Goal: Task Accomplishment & Management: Manage account settings

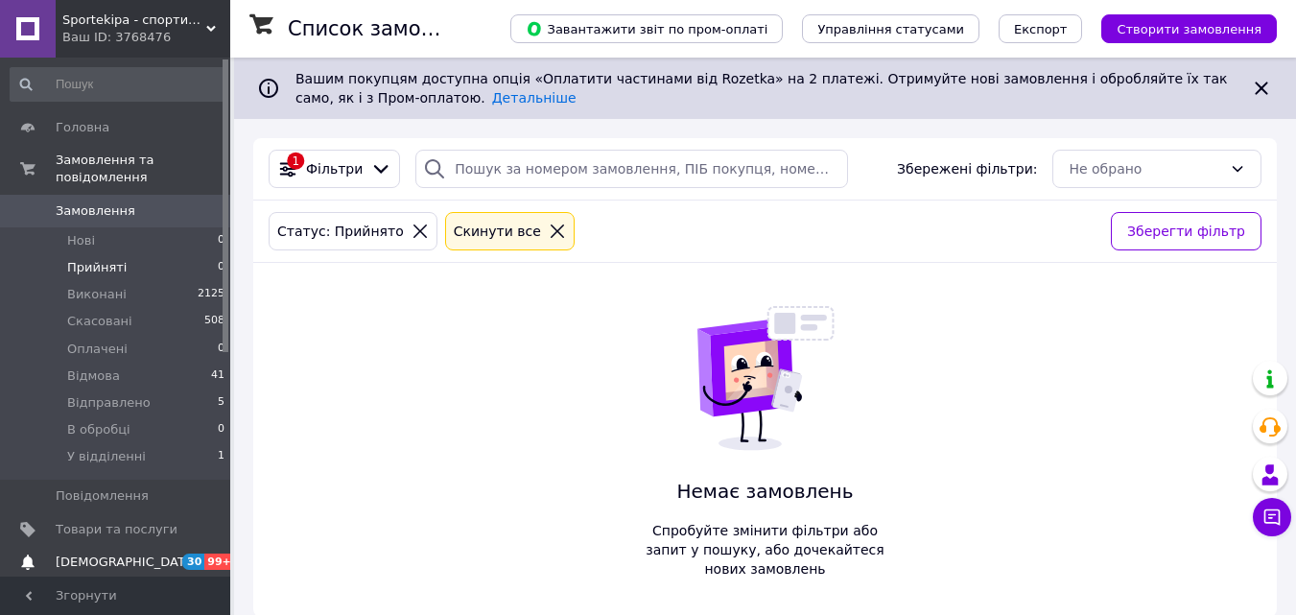
click at [94, 554] on span "[DEMOGRAPHIC_DATA]" at bounding box center [127, 562] width 142 height 17
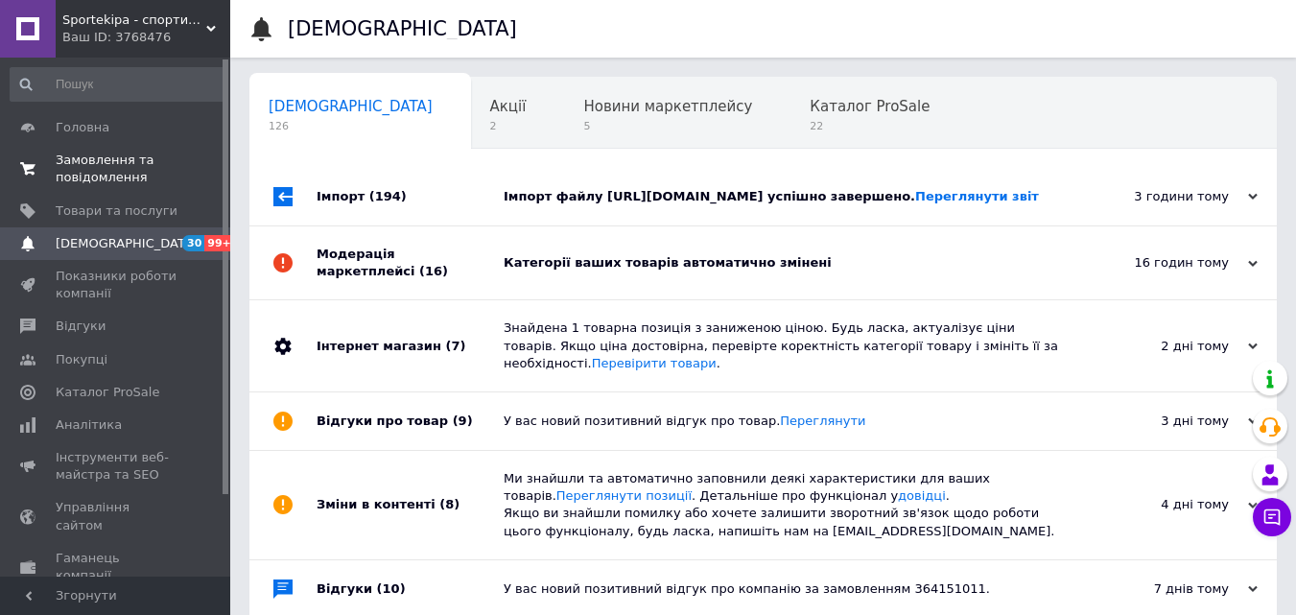
click at [114, 163] on span "Замовлення та повідомлення" at bounding box center [117, 169] width 122 height 35
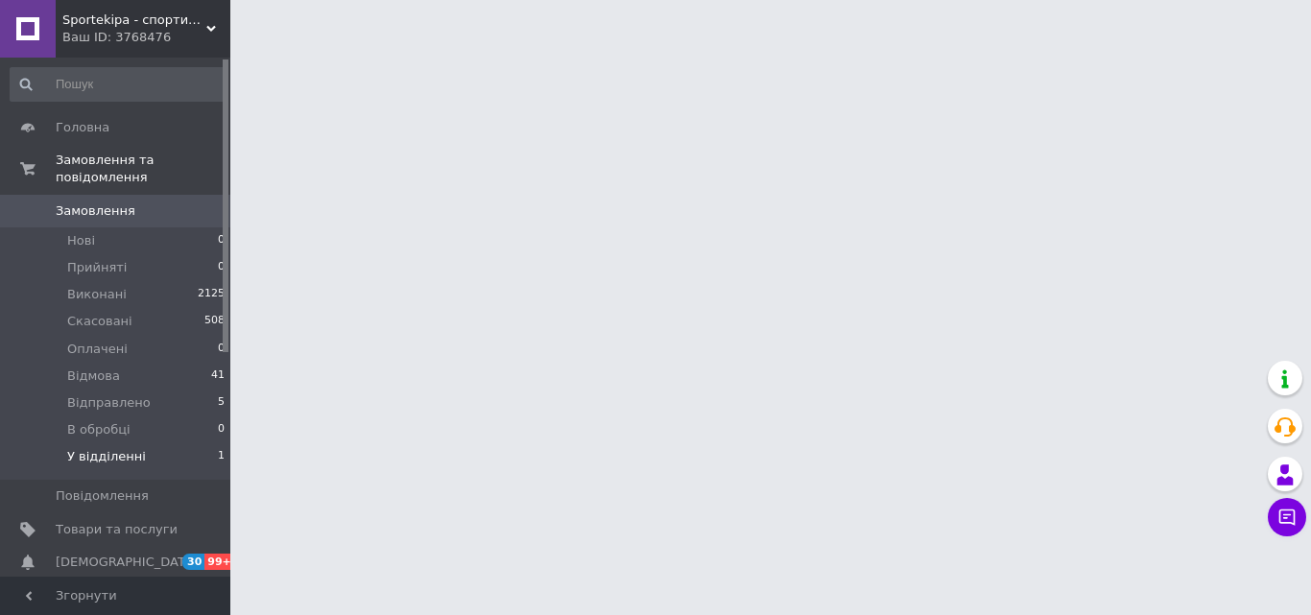
click at [107, 448] on span "У відділенні" at bounding box center [106, 456] width 79 height 17
click at [108, 448] on span "У відділенні" at bounding box center [106, 456] width 79 height 17
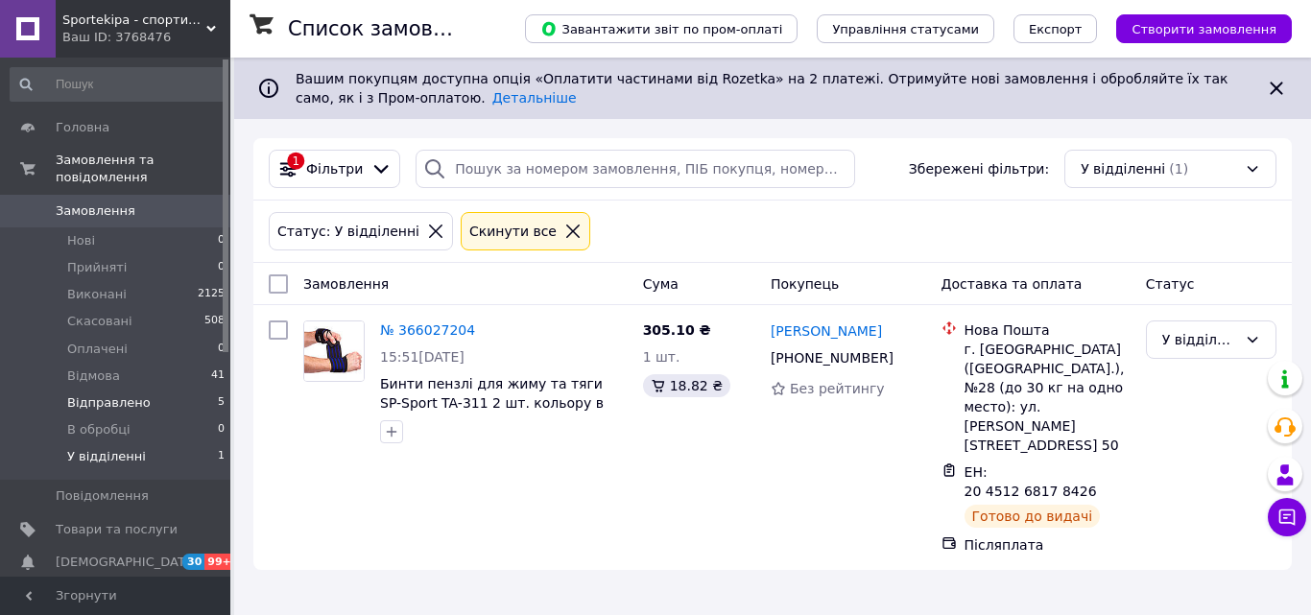
click at [105, 394] on span "Відправлено" at bounding box center [108, 402] width 83 height 17
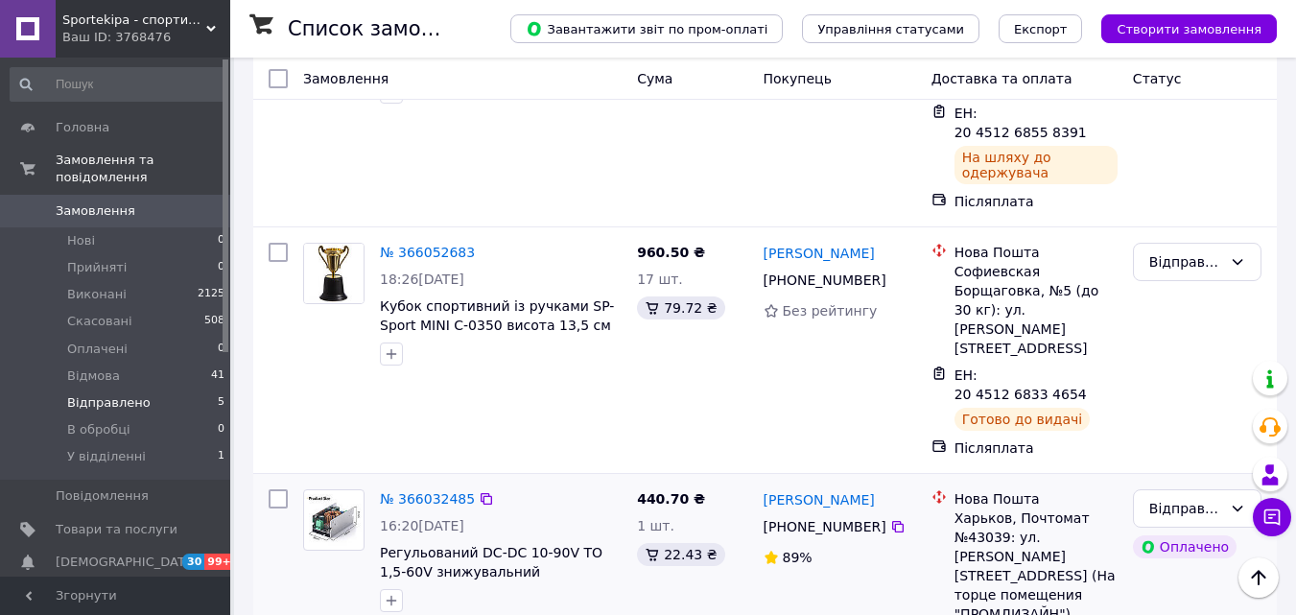
scroll to position [384, 0]
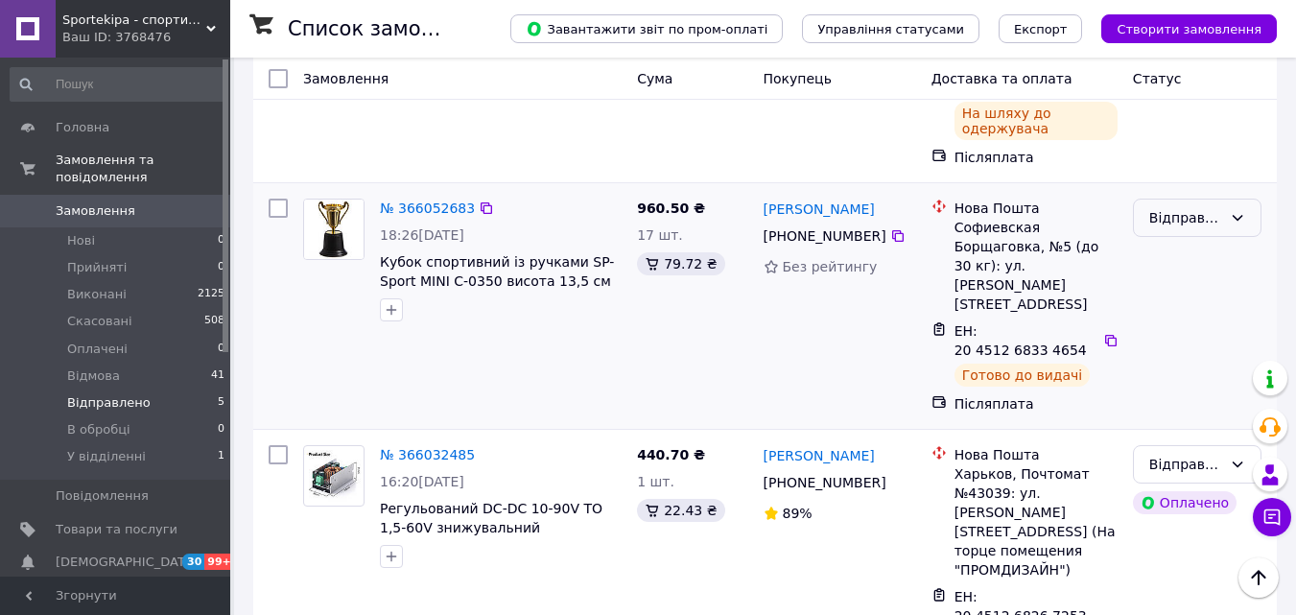
click at [1244, 210] on icon at bounding box center [1237, 217] width 15 height 15
click at [651, 280] on div "960.50 ₴ 17 шт. 79.72 ₴" at bounding box center [693, 306] width 126 height 230
click at [272, 199] on input "checkbox" at bounding box center [278, 208] width 19 height 19
checkbox input "true"
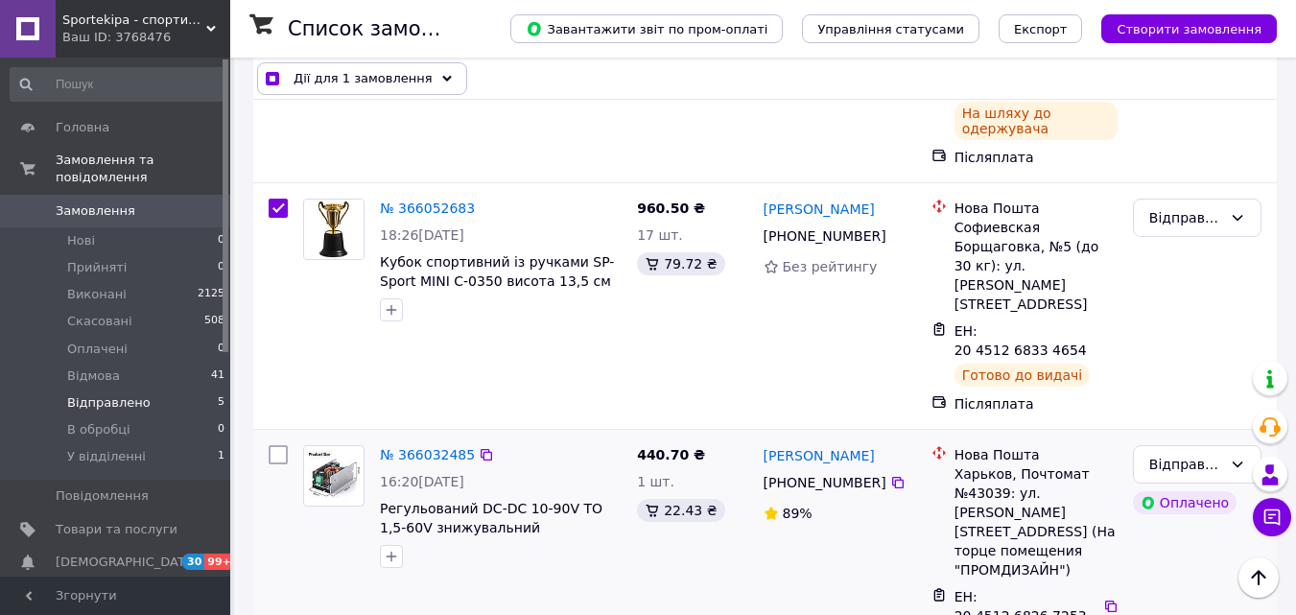
click at [279, 445] on input "checkbox" at bounding box center [278, 454] width 19 height 19
checkbox input "true"
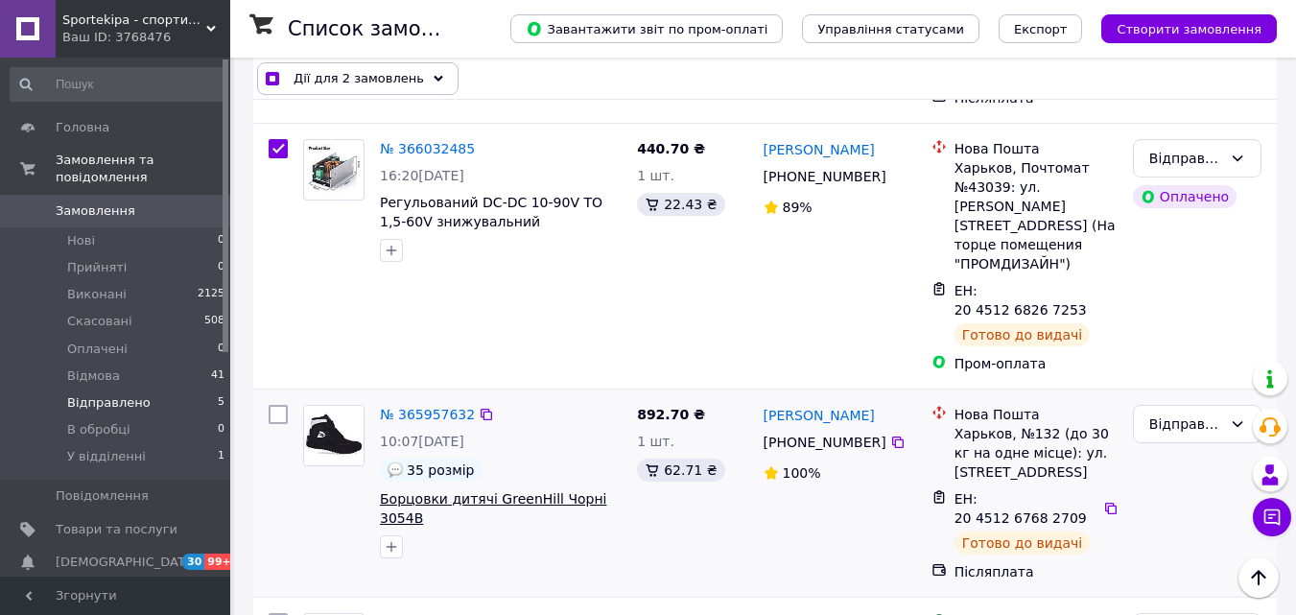
scroll to position [708, 0]
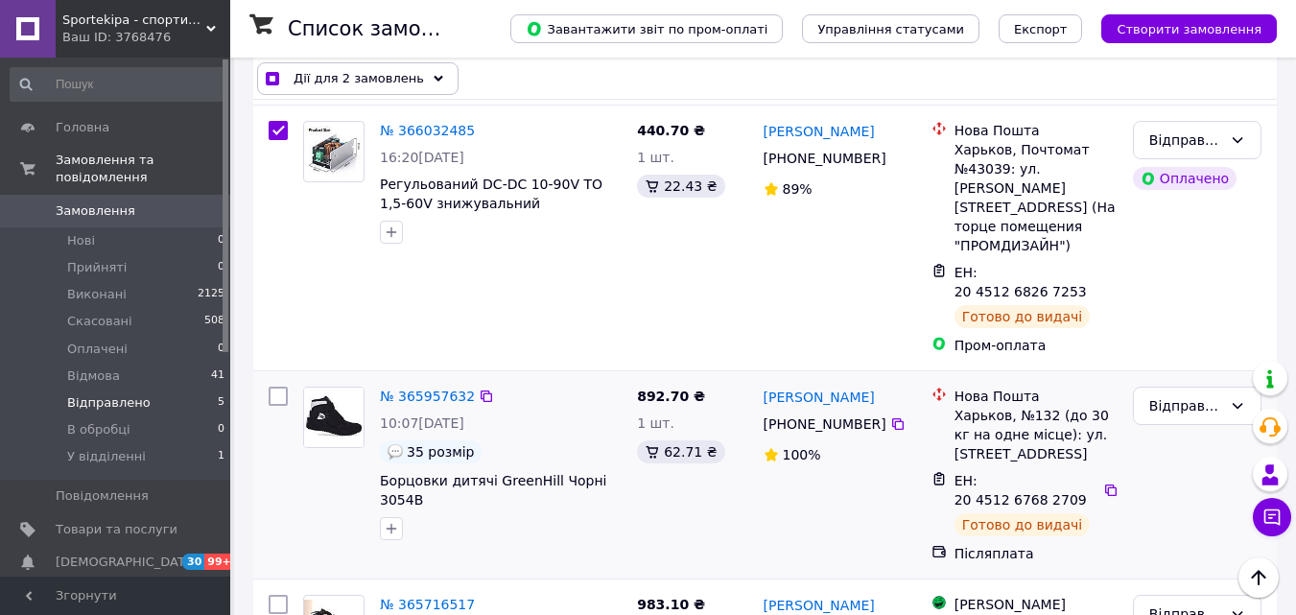
click at [275, 387] on input "checkbox" at bounding box center [278, 396] width 19 height 19
checkbox input "true"
click at [273, 582] on input "checkbox" at bounding box center [278, 604] width 19 height 19
checkbox input "true"
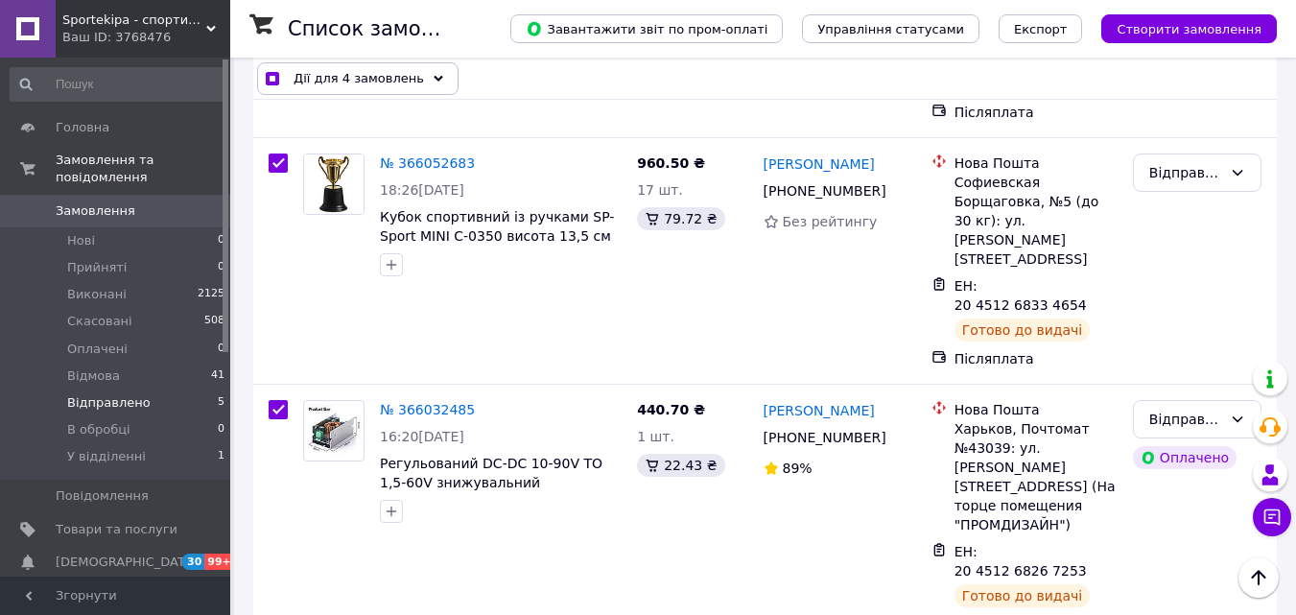
scroll to position [132, 0]
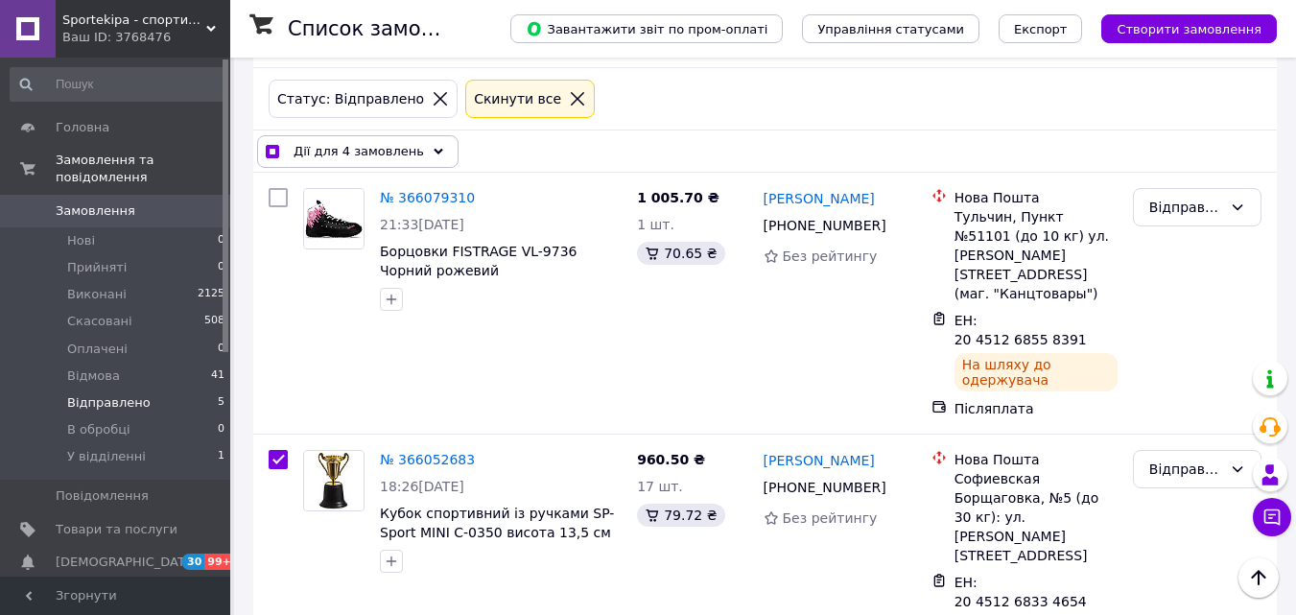
click at [426, 148] on div "Дії для 4 замовлень" at bounding box center [358, 151] width 202 height 33
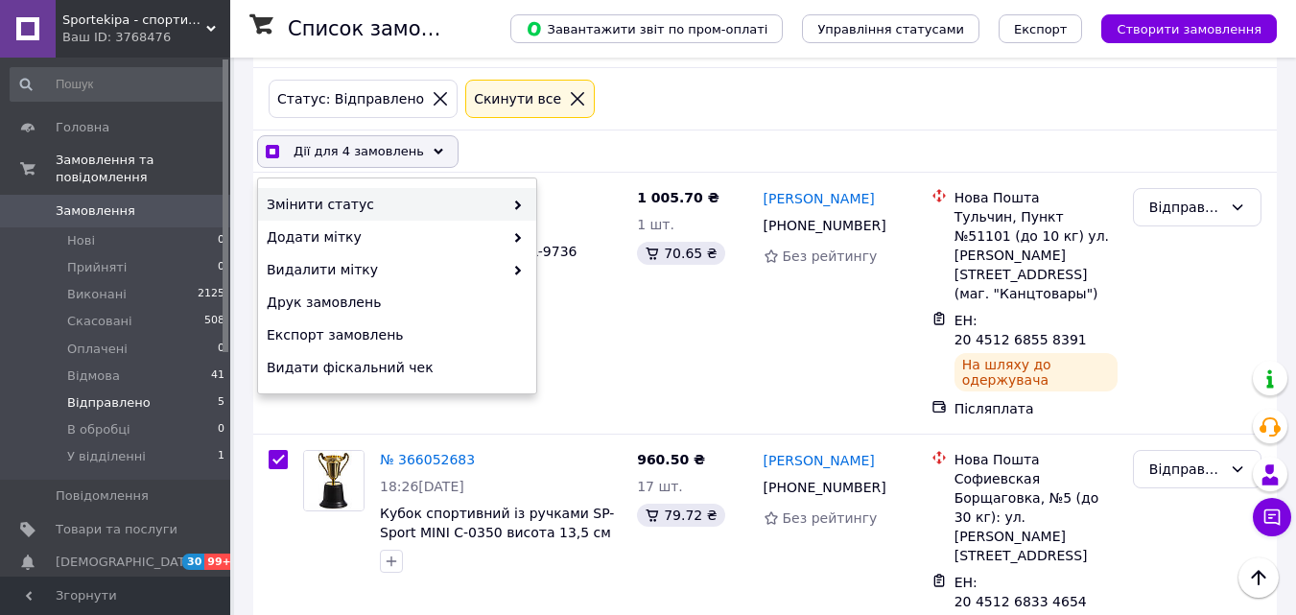
checkbox input "true"
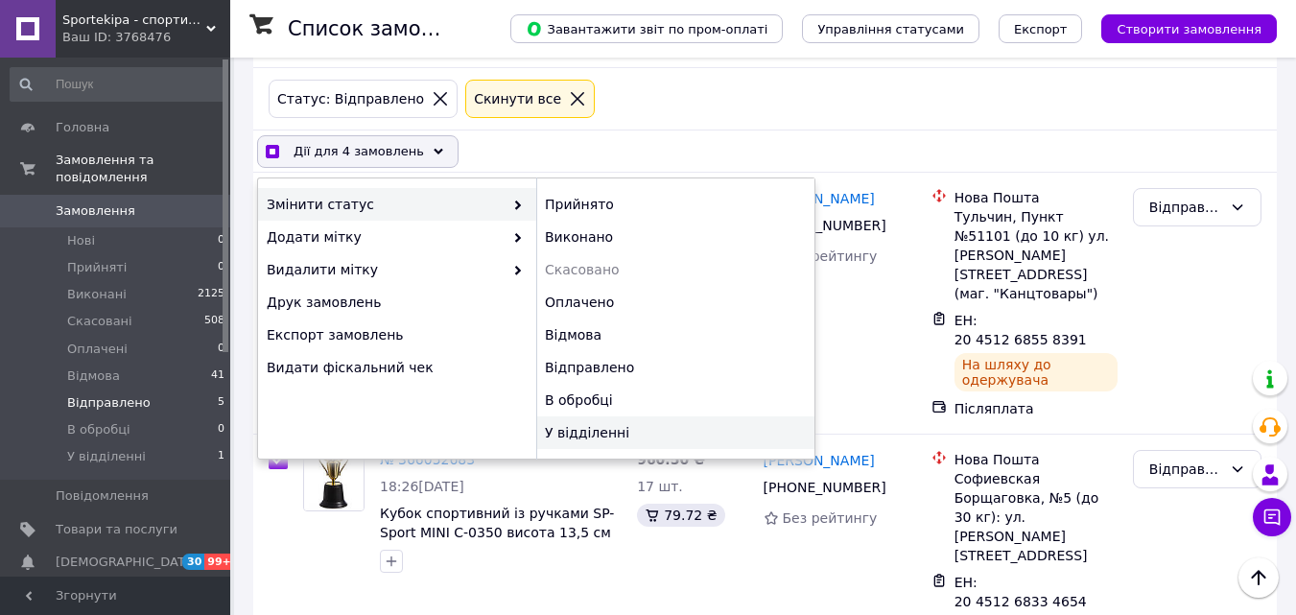
click at [618, 431] on div "У відділенні" at bounding box center [675, 432] width 278 height 33
checkbox input "false"
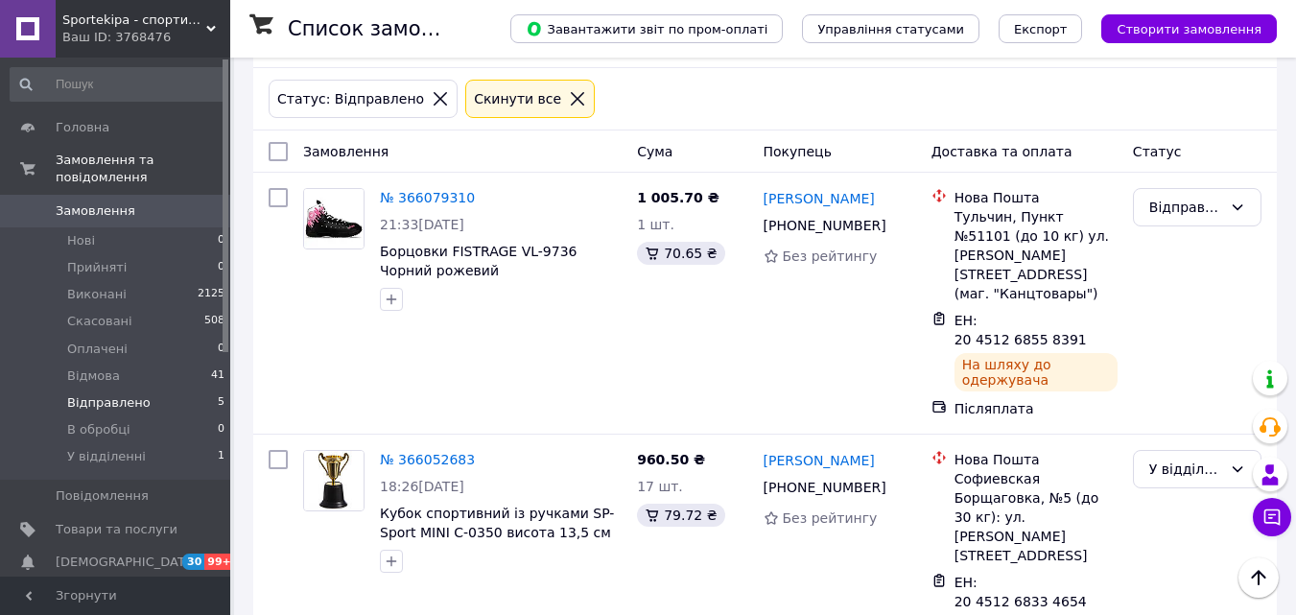
click at [139, 23] on span "Sportekipa - спортивні товари" at bounding box center [134, 20] width 144 height 17
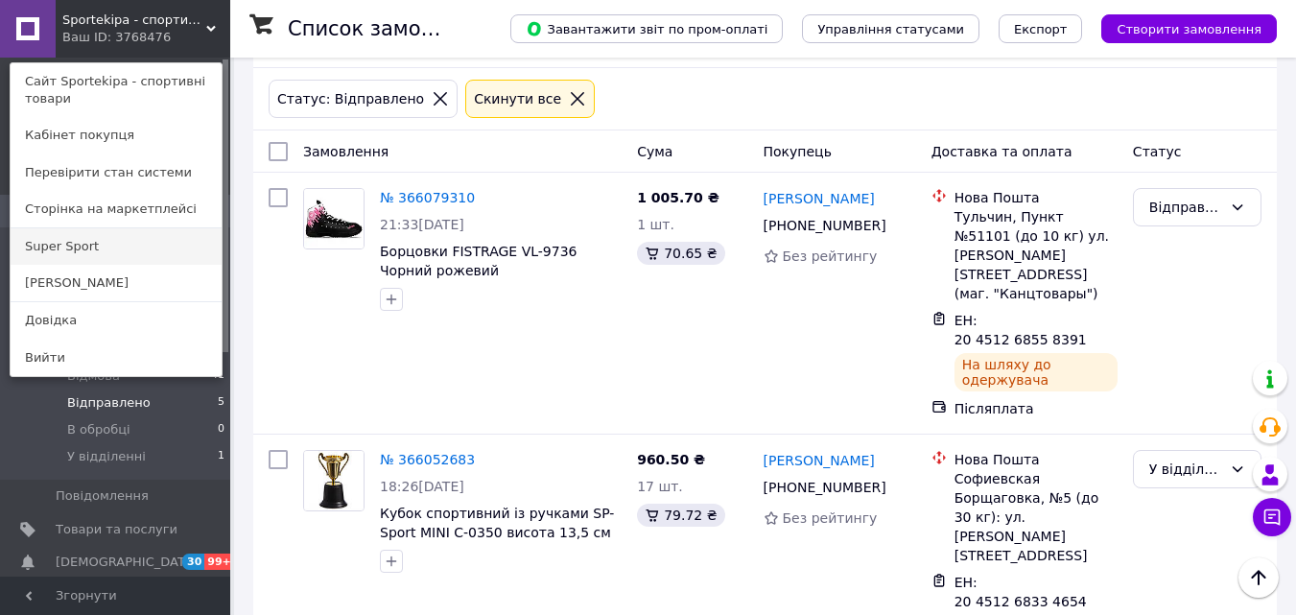
click at [107, 249] on link "Super Sport" at bounding box center [116, 246] width 211 height 36
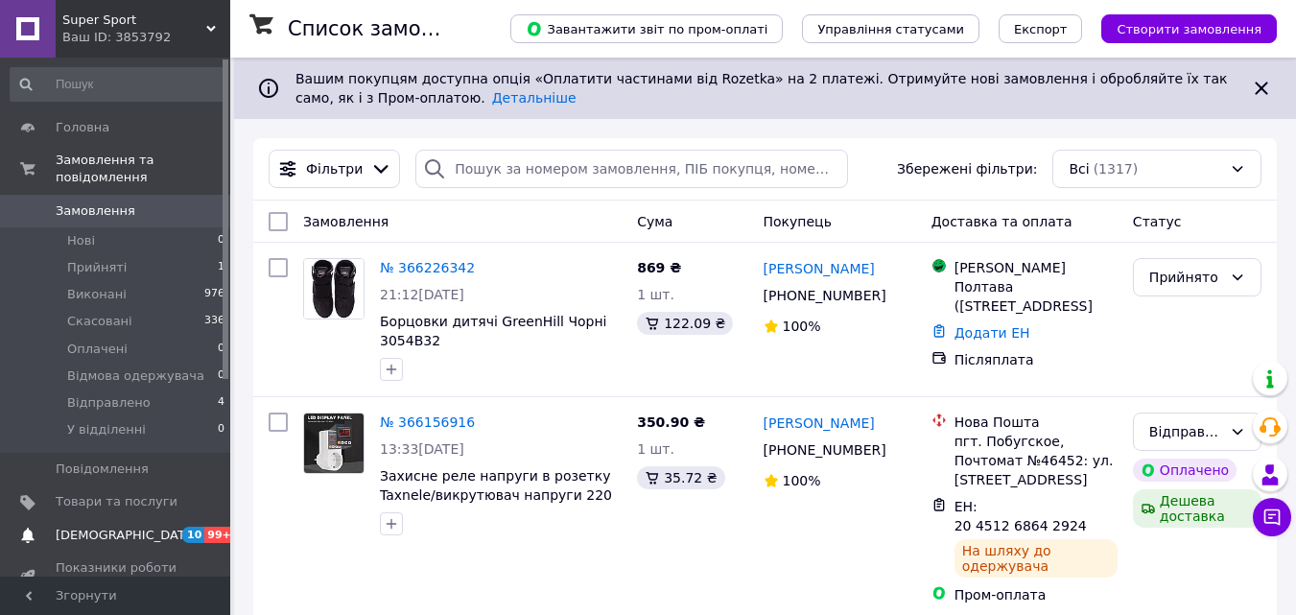
click at [106, 527] on span "[DEMOGRAPHIC_DATA]" at bounding box center [127, 535] width 142 height 17
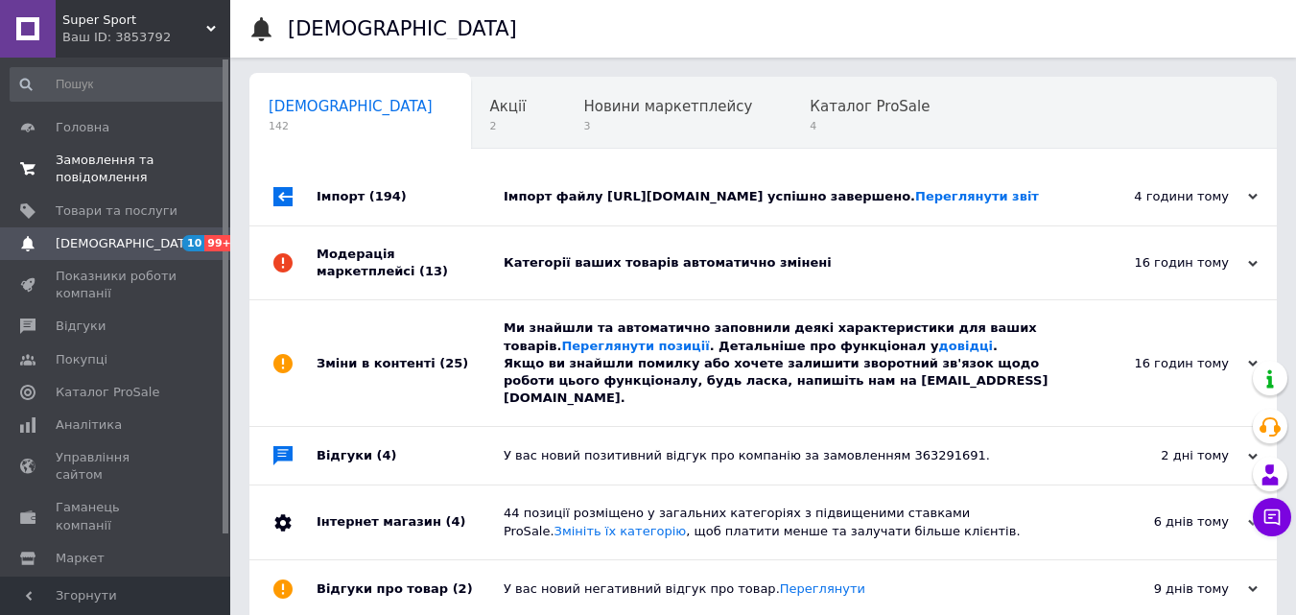
click at [102, 166] on span "Замовлення та повідомлення" at bounding box center [117, 169] width 122 height 35
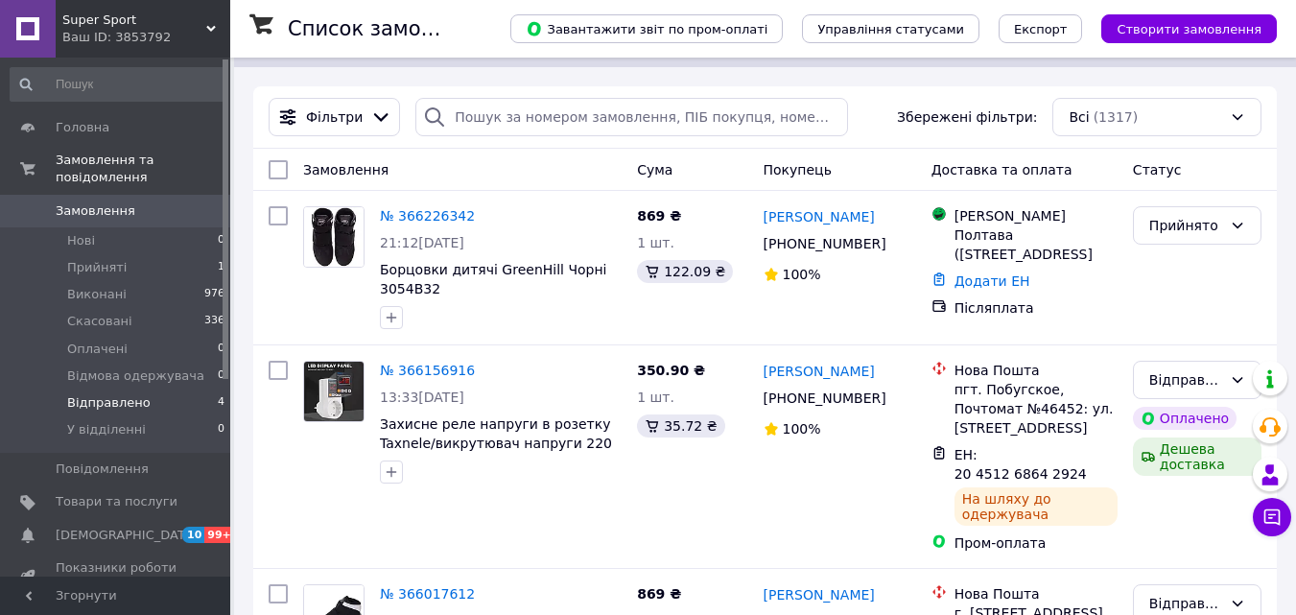
scroll to position [96, 0]
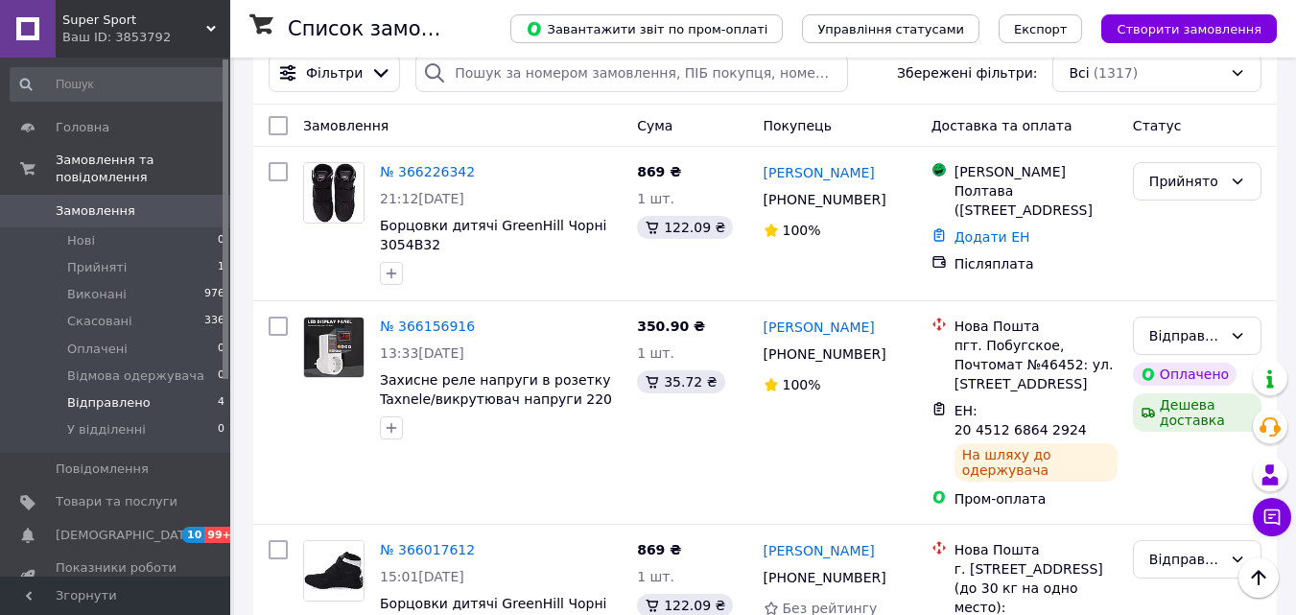
click at [101, 394] on span "Відправлено" at bounding box center [108, 402] width 83 height 17
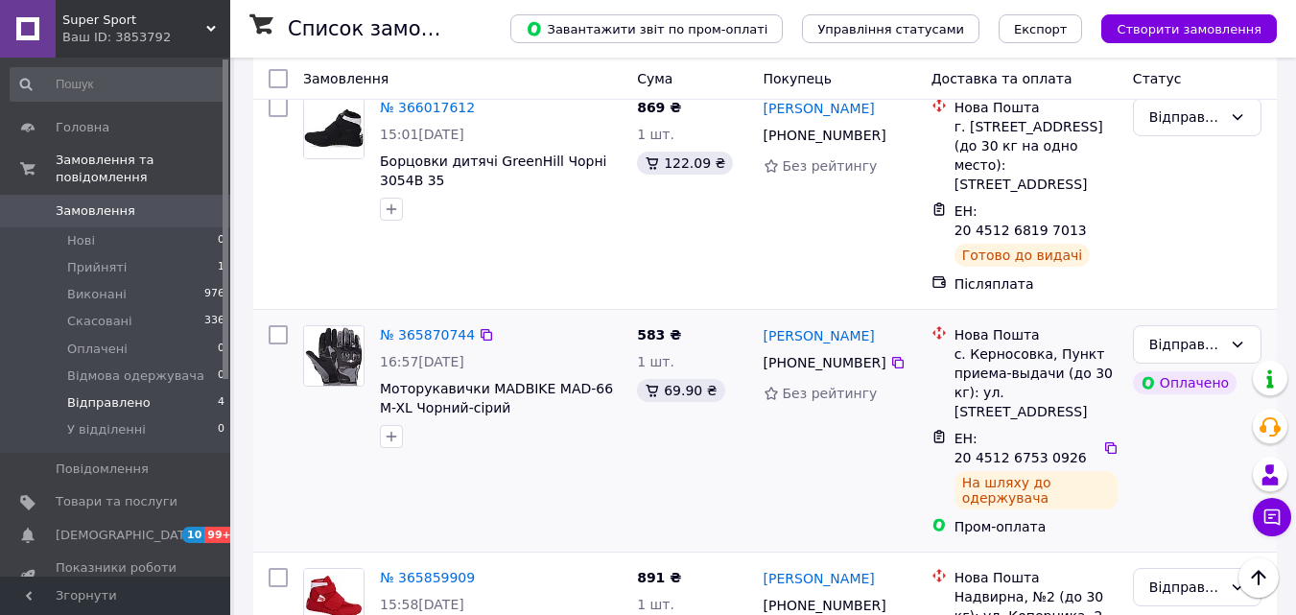
scroll to position [496, 0]
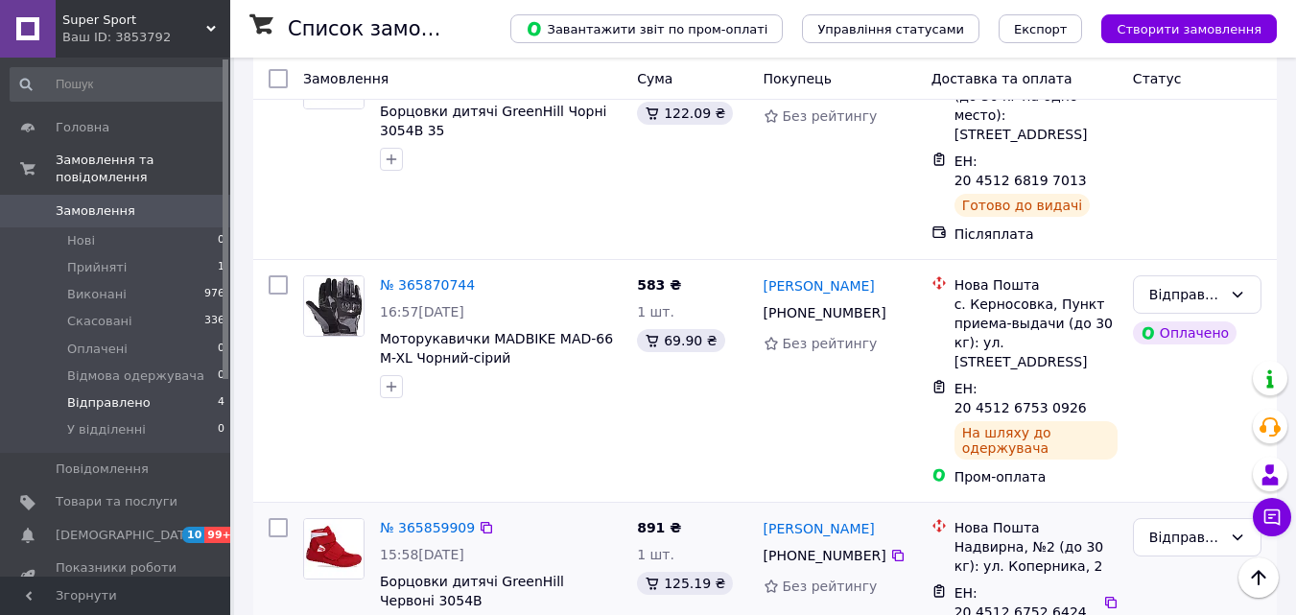
click at [283, 518] on input "checkbox" at bounding box center [278, 527] width 19 height 19
checkbox input "true"
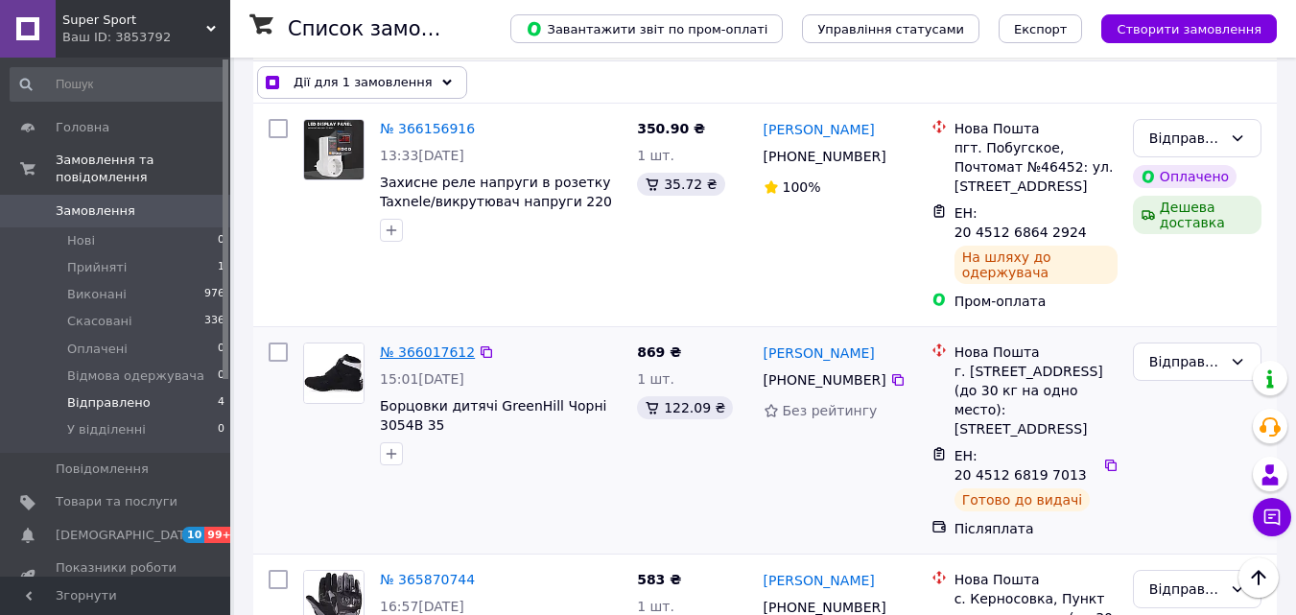
scroll to position [112, 0]
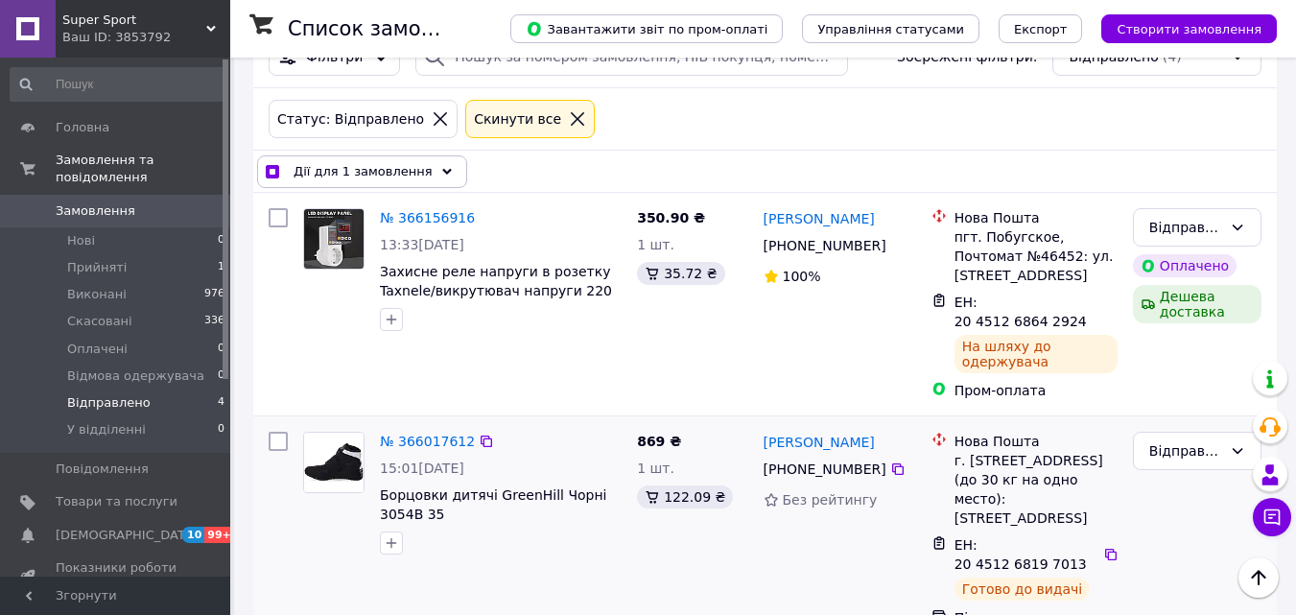
click at [281, 432] on input "checkbox" at bounding box center [278, 441] width 19 height 19
checkbox input "true"
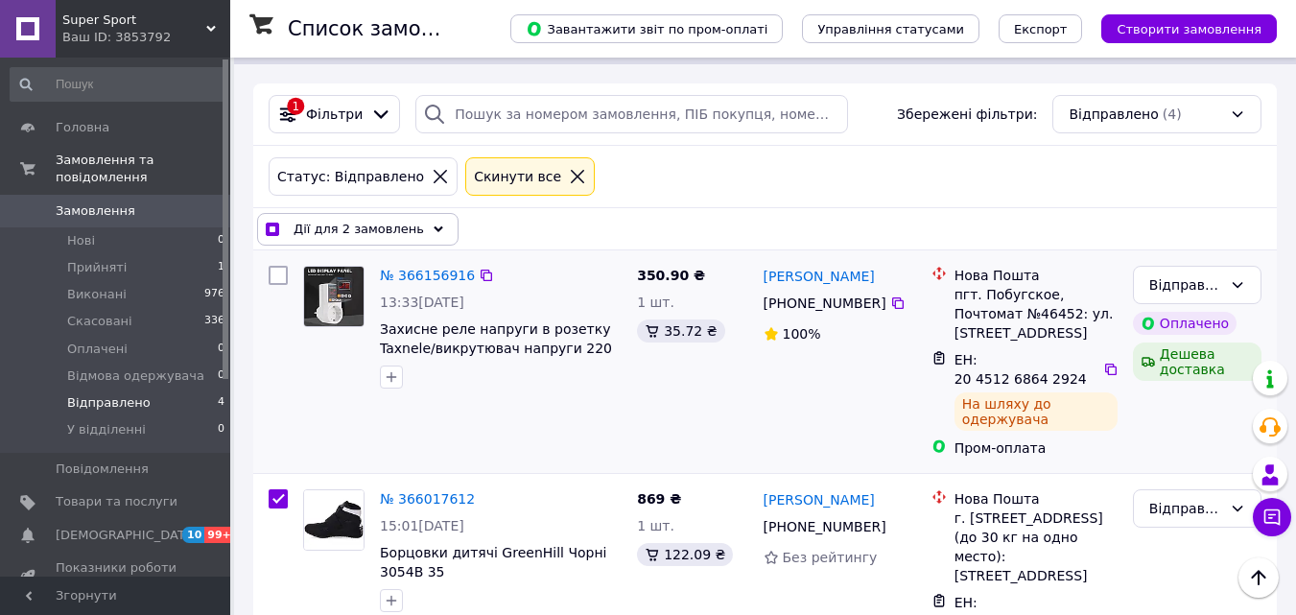
scroll to position [0, 0]
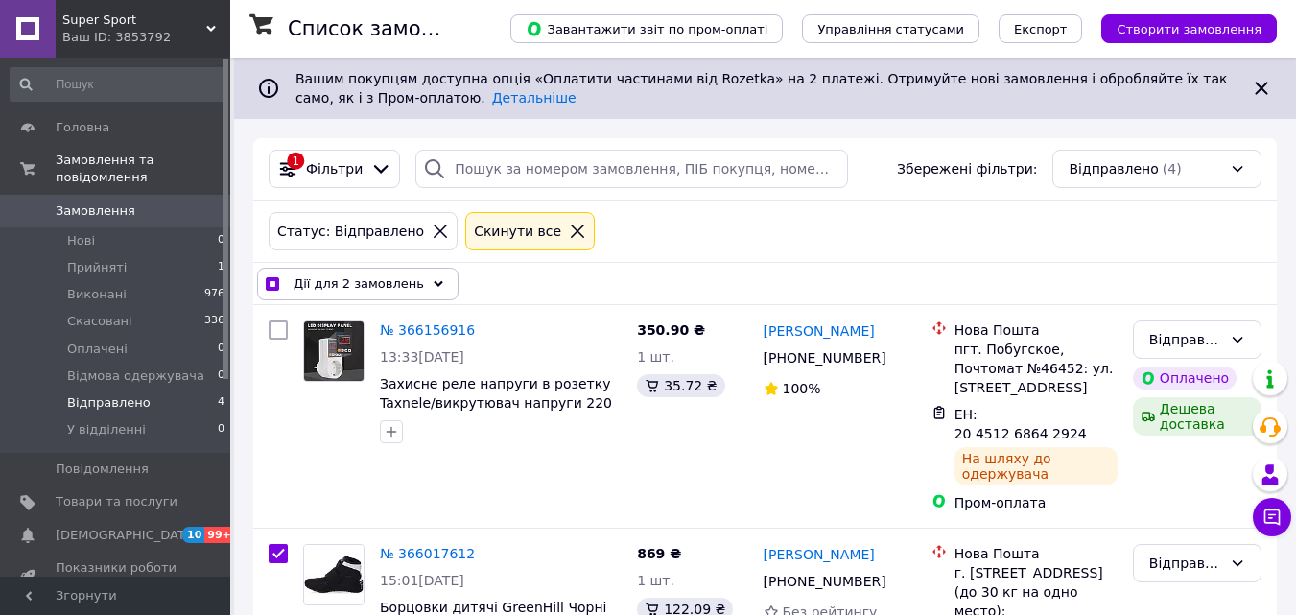
click at [419, 289] on div "Дії для 2 замовлень" at bounding box center [358, 284] width 202 height 33
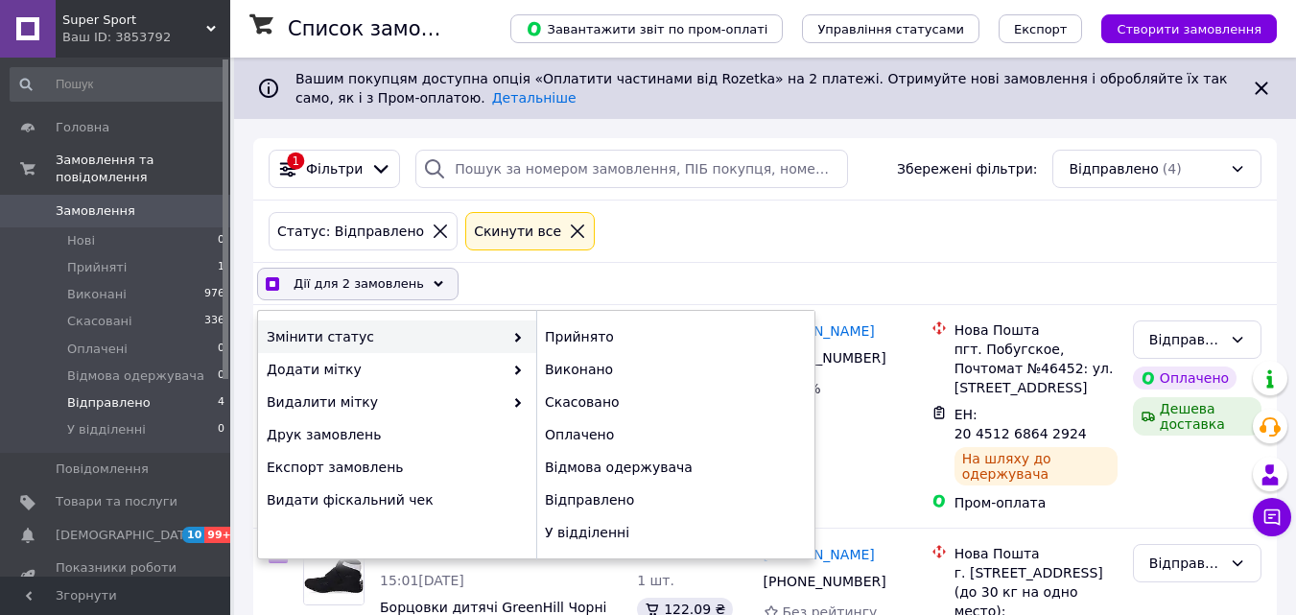
click at [527, 340] on div "Змінити статус" at bounding box center [397, 337] width 278 height 33
checkbox input "true"
click at [587, 535] on div "У відділенні" at bounding box center [675, 532] width 278 height 33
checkbox input "false"
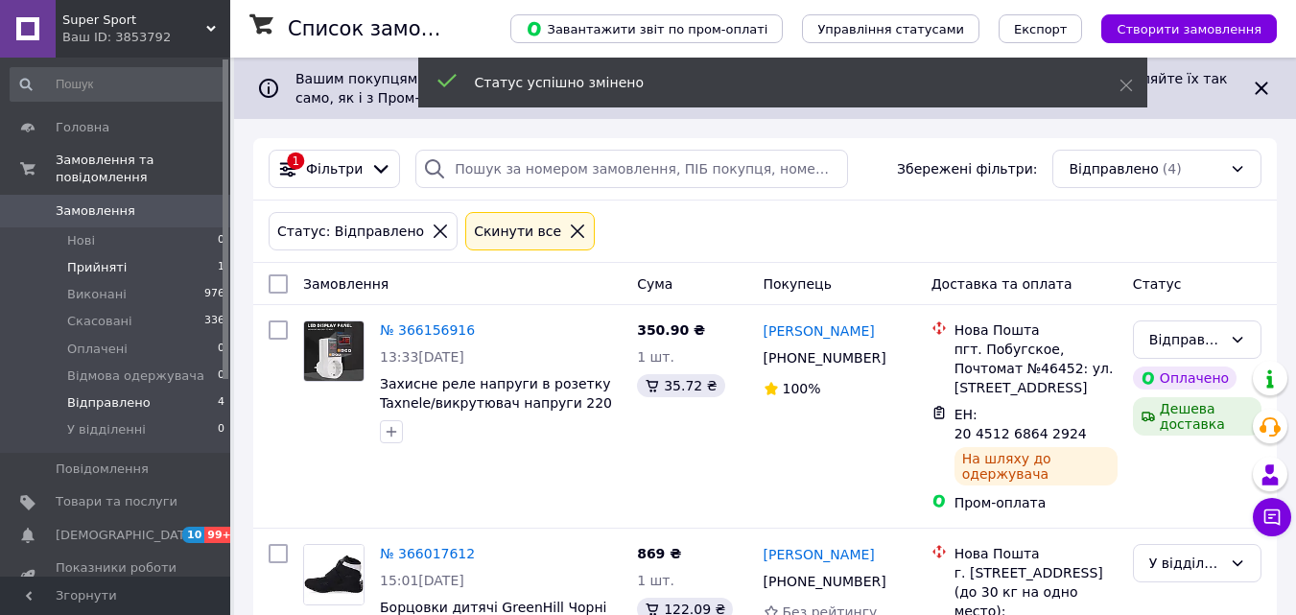
click at [107, 259] on span "Прийняті" at bounding box center [96, 267] width 59 height 17
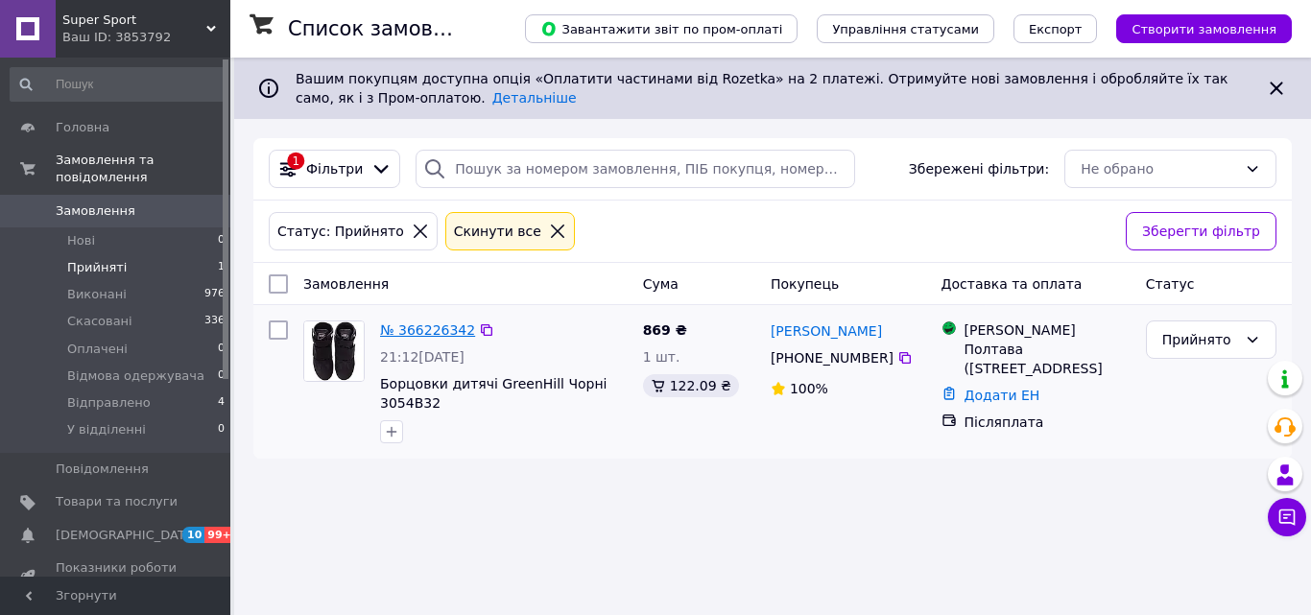
click at [416, 329] on link "№ 366226342" at bounding box center [427, 329] width 95 height 15
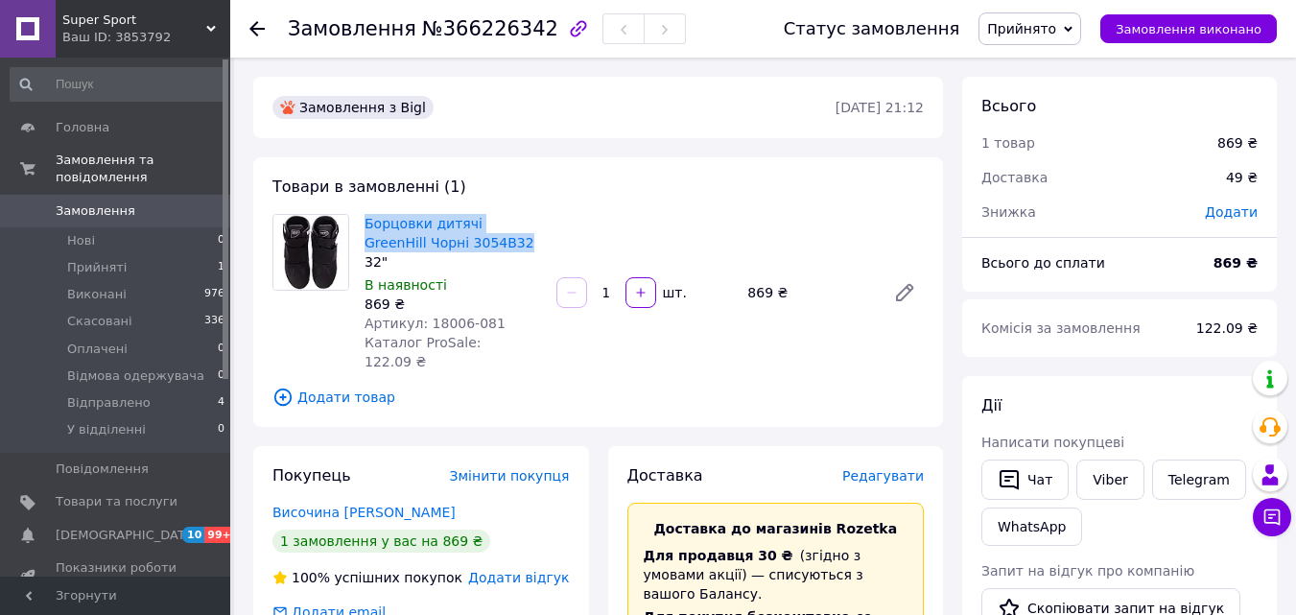
drag, startPoint x: 473, startPoint y: 235, endPoint x: 363, endPoint y: 222, distance: 111.2
click at [363, 222] on div "Борцовки дитячі GreenHill Чорні 3054B32 32" В наявності 869 ₴ Артикул: 18006-08…" at bounding box center [453, 292] width 192 height 165
copy link "Борцовки дитячі GreenHill Чорні 3054B32"
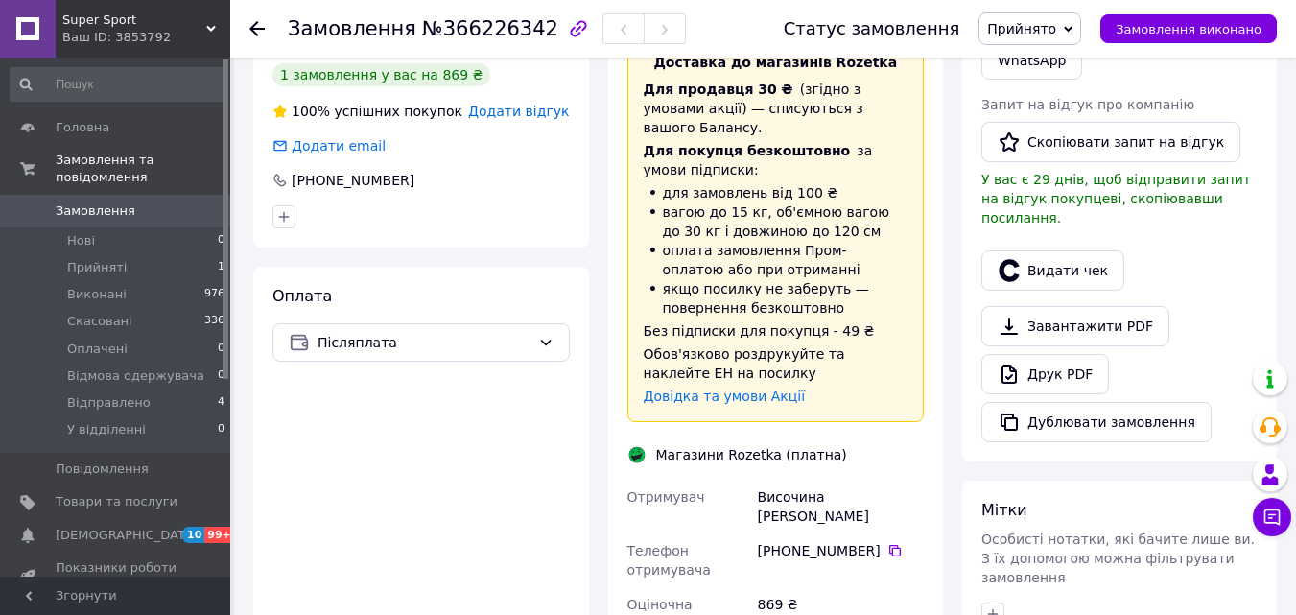
scroll to position [480, 0]
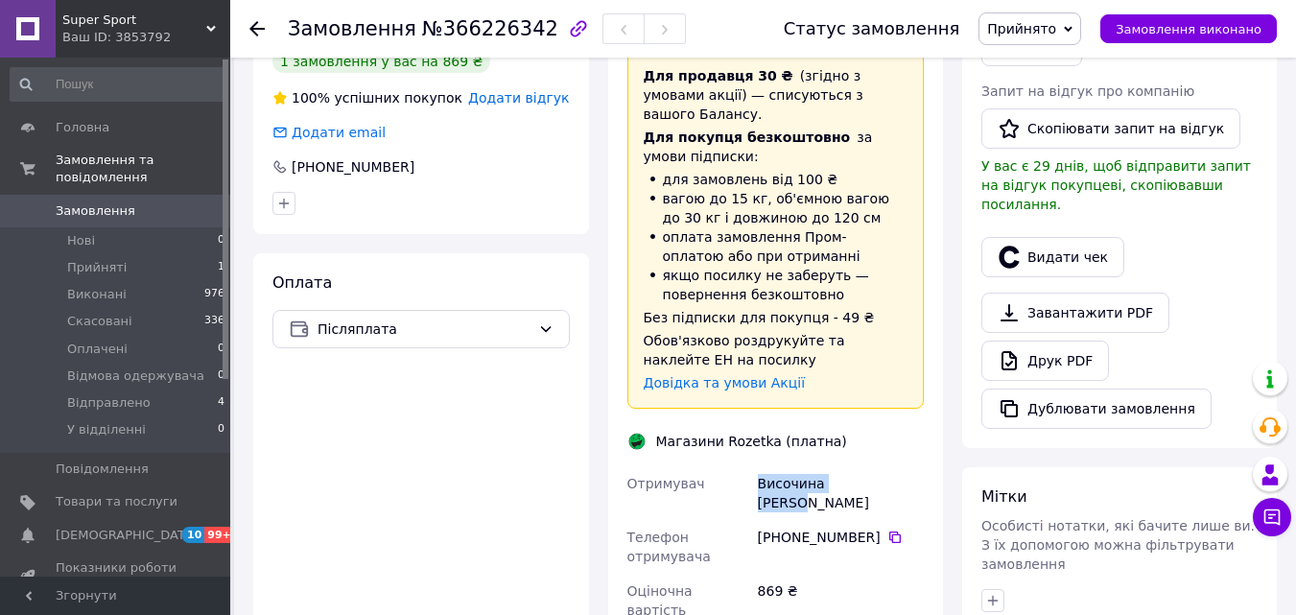
drag, startPoint x: 879, startPoint y: 443, endPoint x: 758, endPoint y: 447, distance: 121.0
click at [758, 466] on div "Височина [PERSON_NAME]" at bounding box center [841, 493] width 174 height 54
copy div "Височина [PERSON_NAME]"
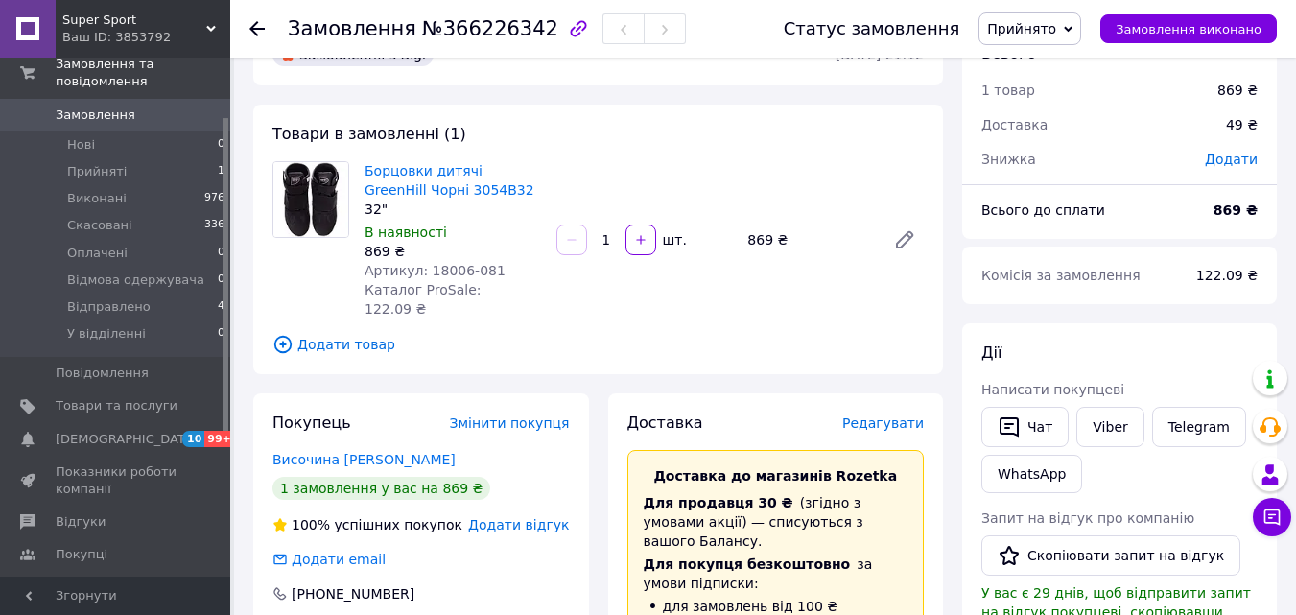
scroll to position [96, 0]
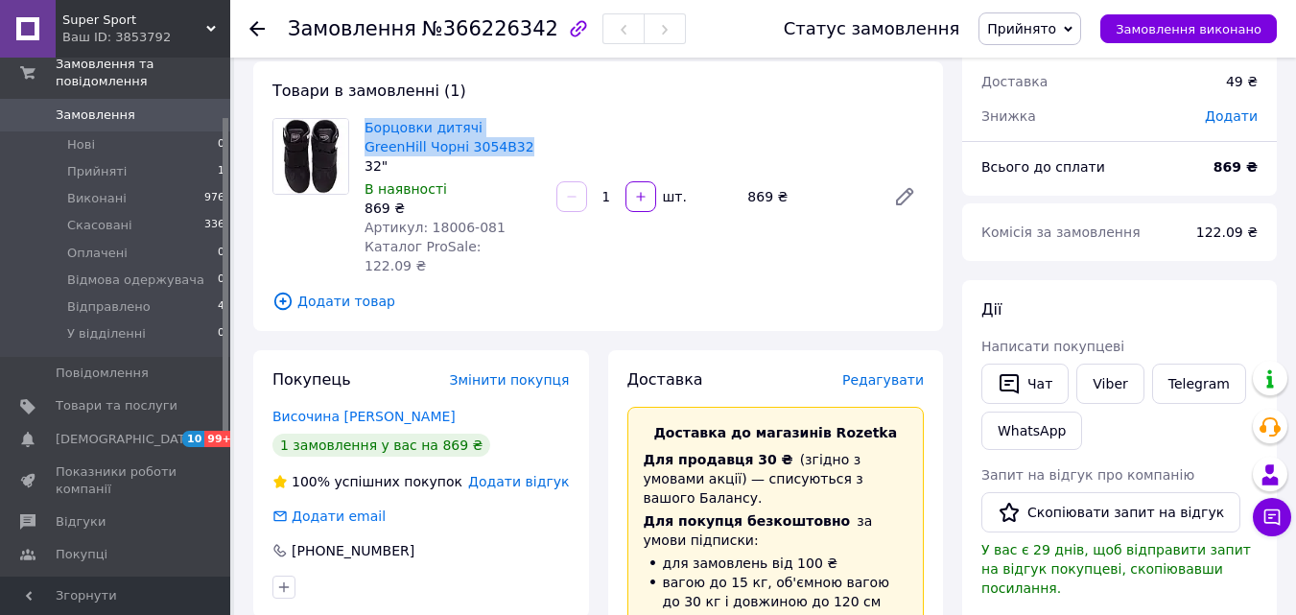
drag, startPoint x: 464, startPoint y: 142, endPoint x: 350, endPoint y: 128, distance: 115.1
click at [350, 128] on div "Борцовки дитячі GreenHill Чорні 3054B32 32" В наявності 869 ₴ Артикул: 18006-08…" at bounding box center [598, 196] width 667 height 157
copy div "Борцовки дитячі GreenHill Чорні 3054B32"
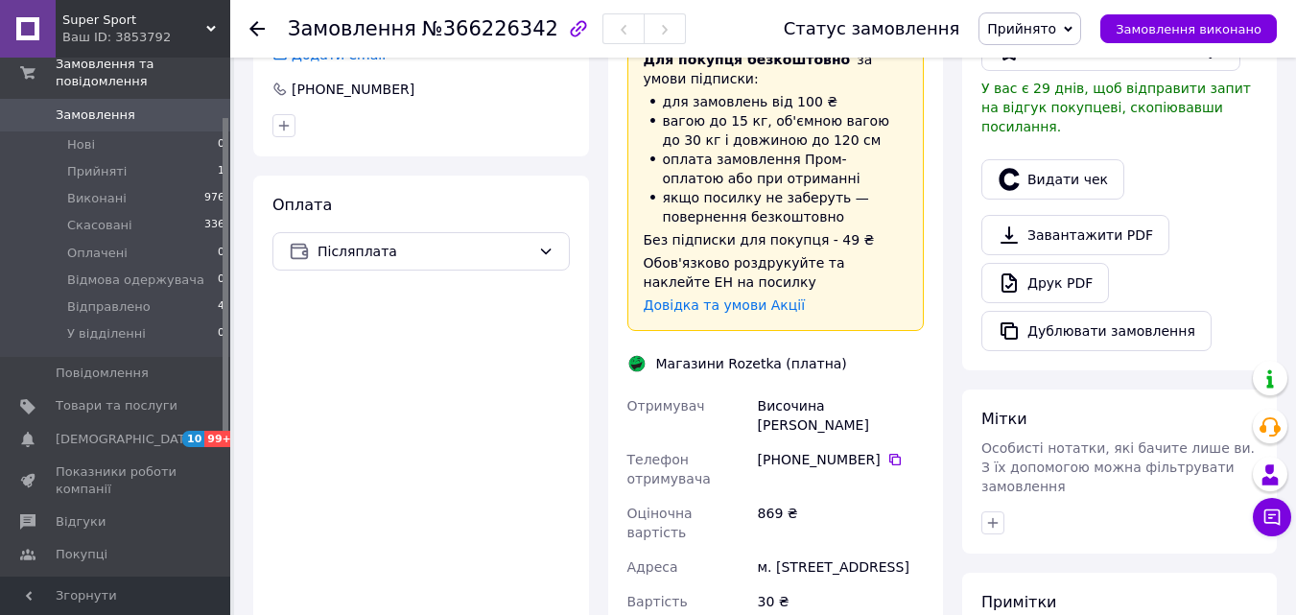
scroll to position [576, 0]
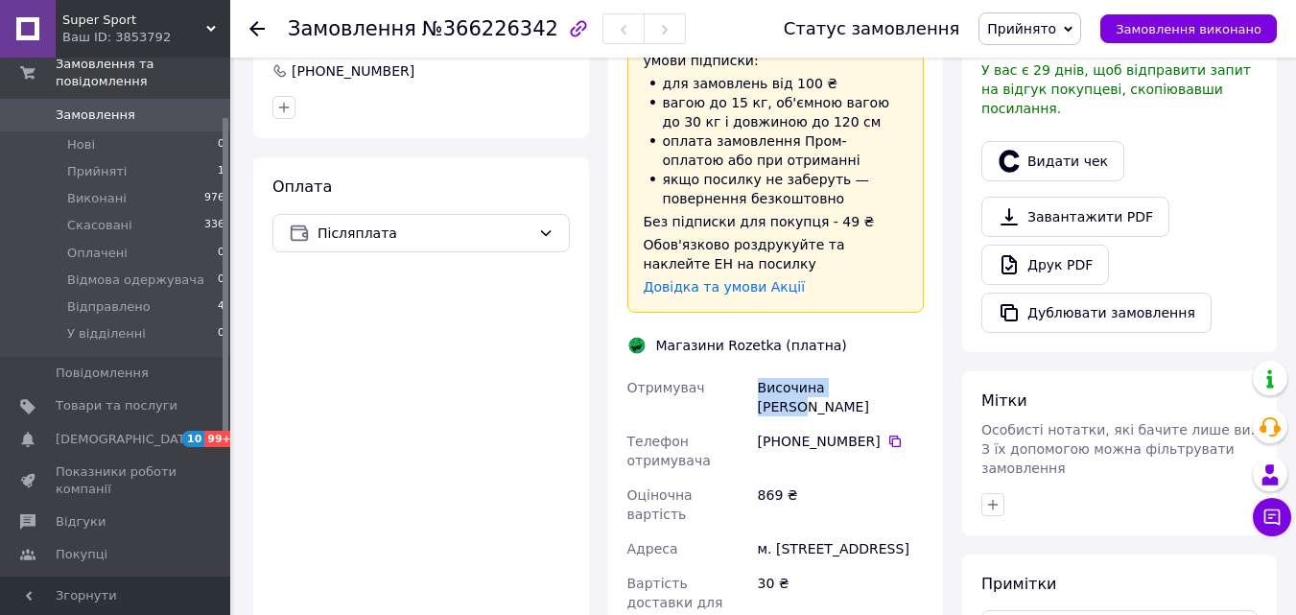
drag, startPoint x: 867, startPoint y: 340, endPoint x: 756, endPoint y: 351, distance: 111.0
click at [756, 370] on div "Височина [PERSON_NAME]" at bounding box center [841, 397] width 174 height 54
copy div "Височина [PERSON_NAME]"
click at [890, 436] on icon at bounding box center [896, 442] width 12 height 12
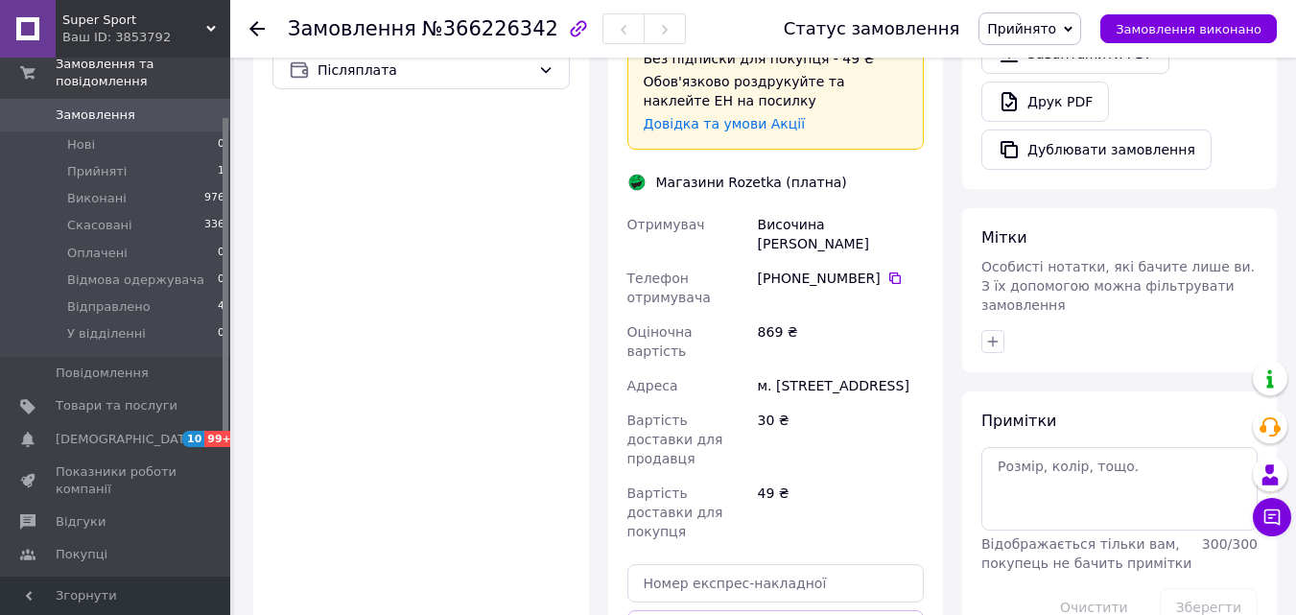
scroll to position [768, 0]
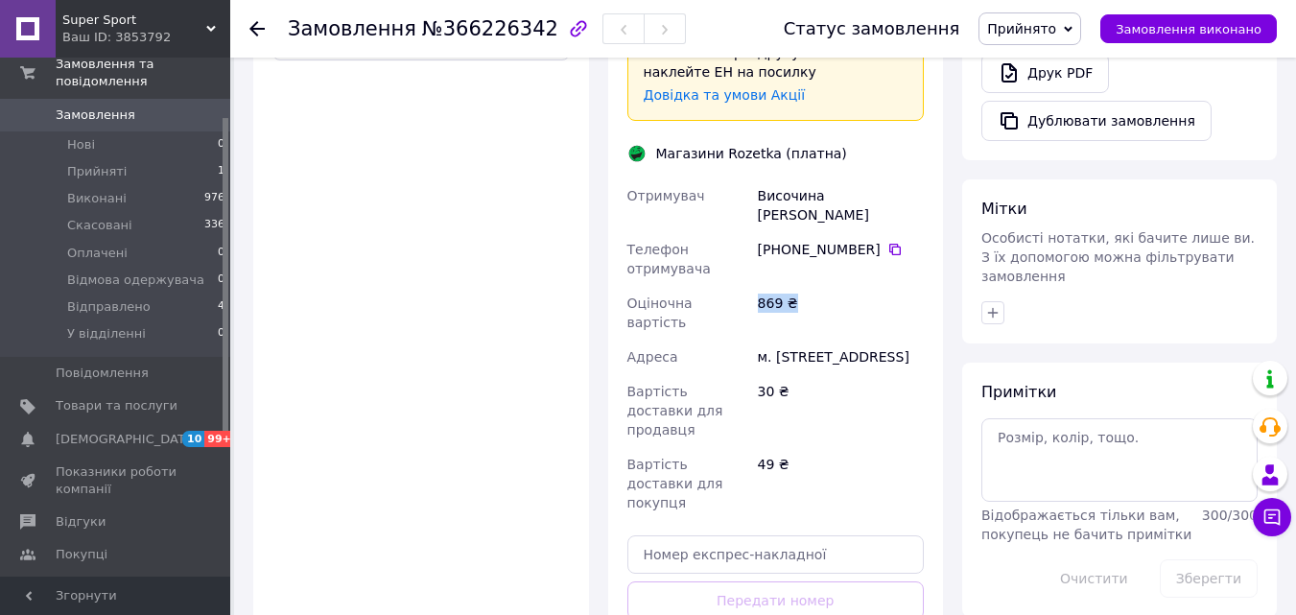
drag, startPoint x: 801, startPoint y: 247, endPoint x: 742, endPoint y: 245, distance: 59.5
click at [742, 245] on div "Отримувач Височина [PERSON_NAME] Телефон отримувача [PHONE_NUMBER]   Оціночна в…" at bounding box center [776, 349] width 305 height 342
copy div "Оціночна вартість 869 ₴"
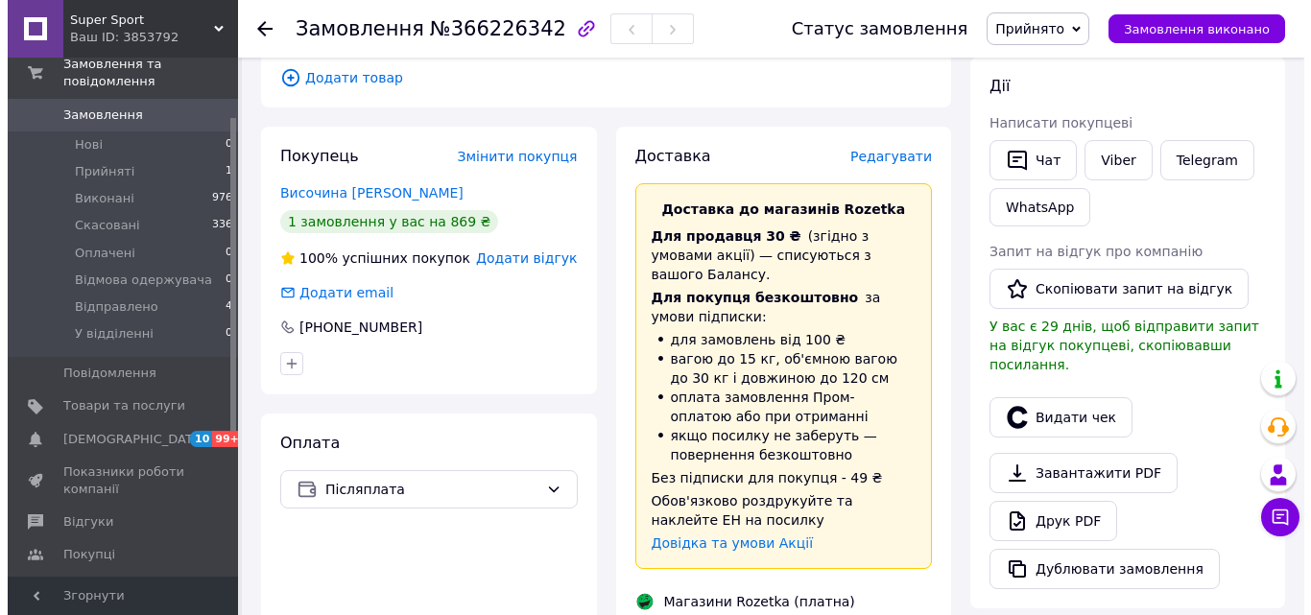
scroll to position [288, 0]
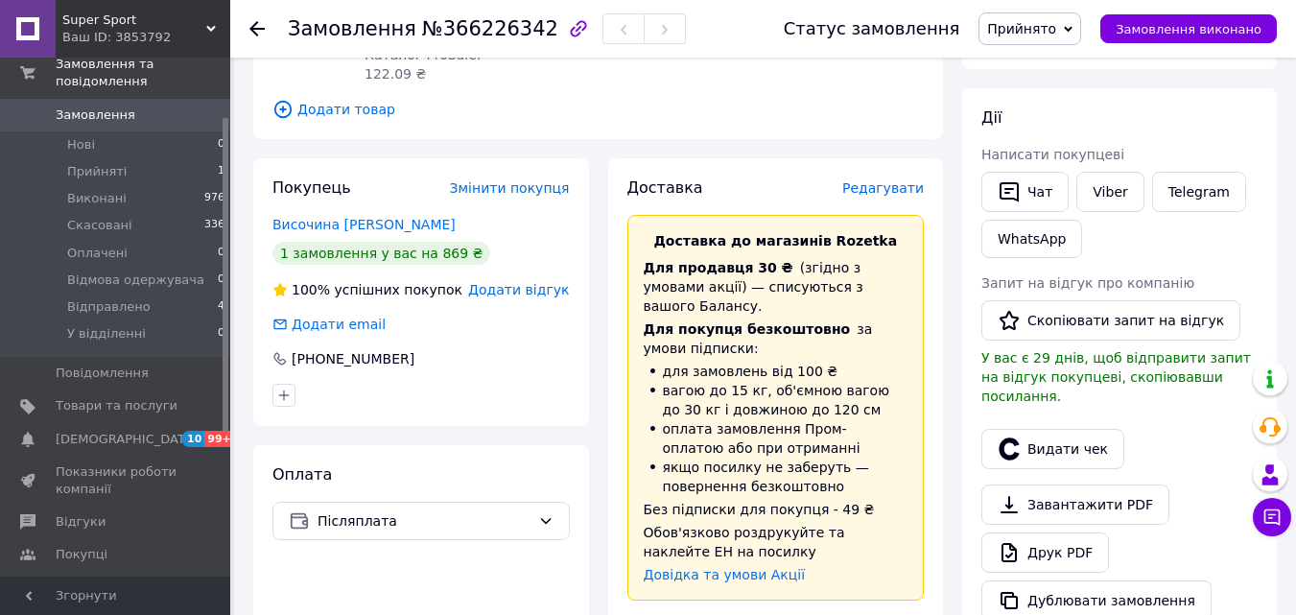
click at [892, 180] on span "Редагувати" at bounding box center [884, 187] width 82 height 15
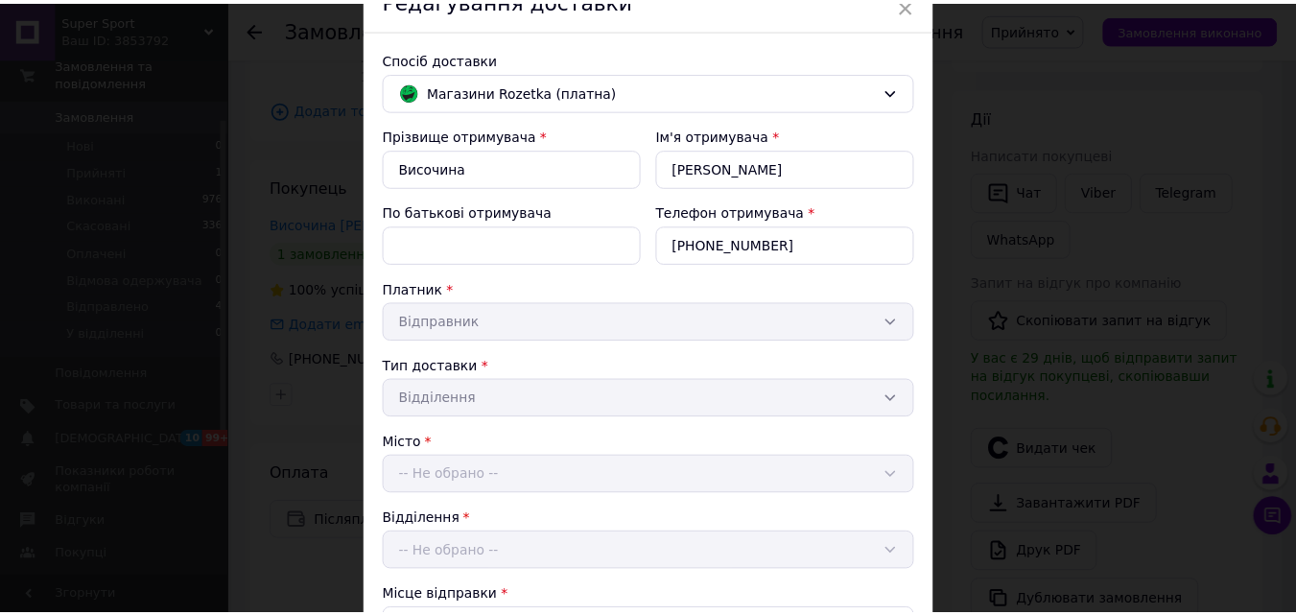
scroll to position [0, 0]
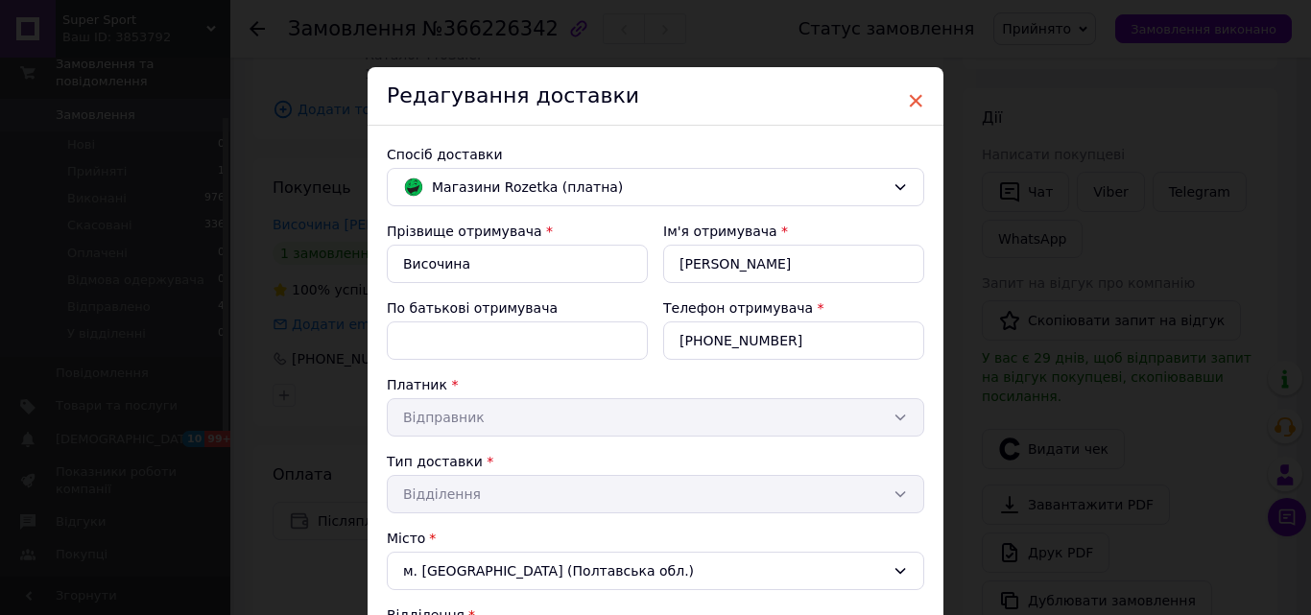
click at [910, 98] on span "×" at bounding box center [915, 100] width 17 height 33
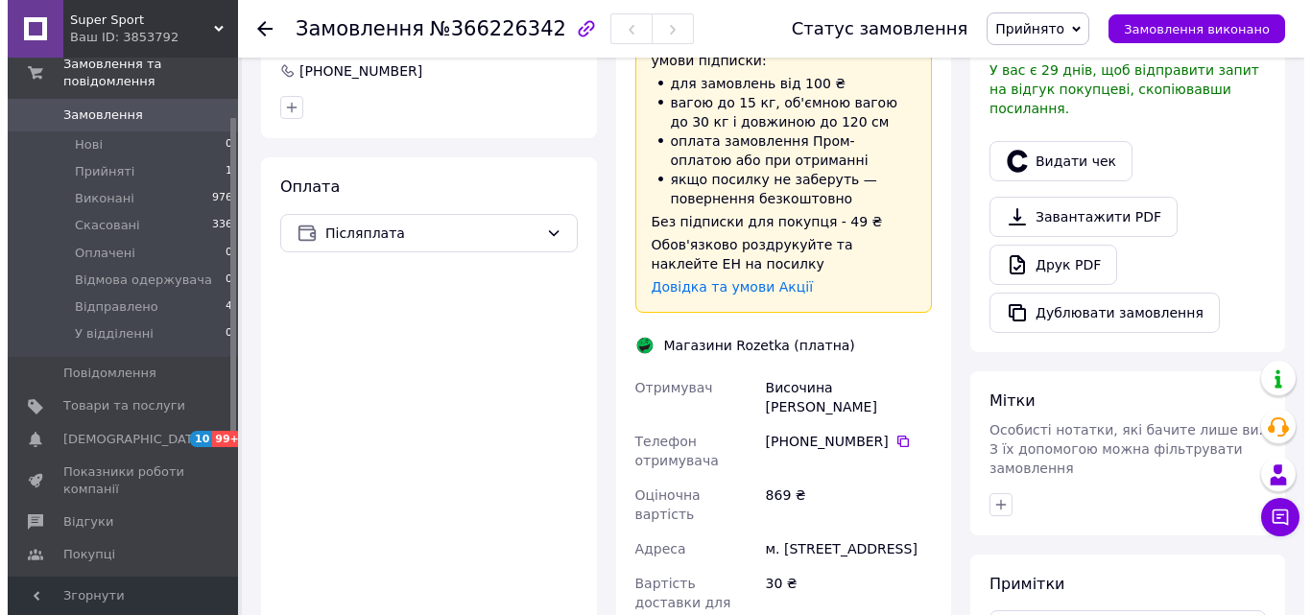
scroll to position [288, 0]
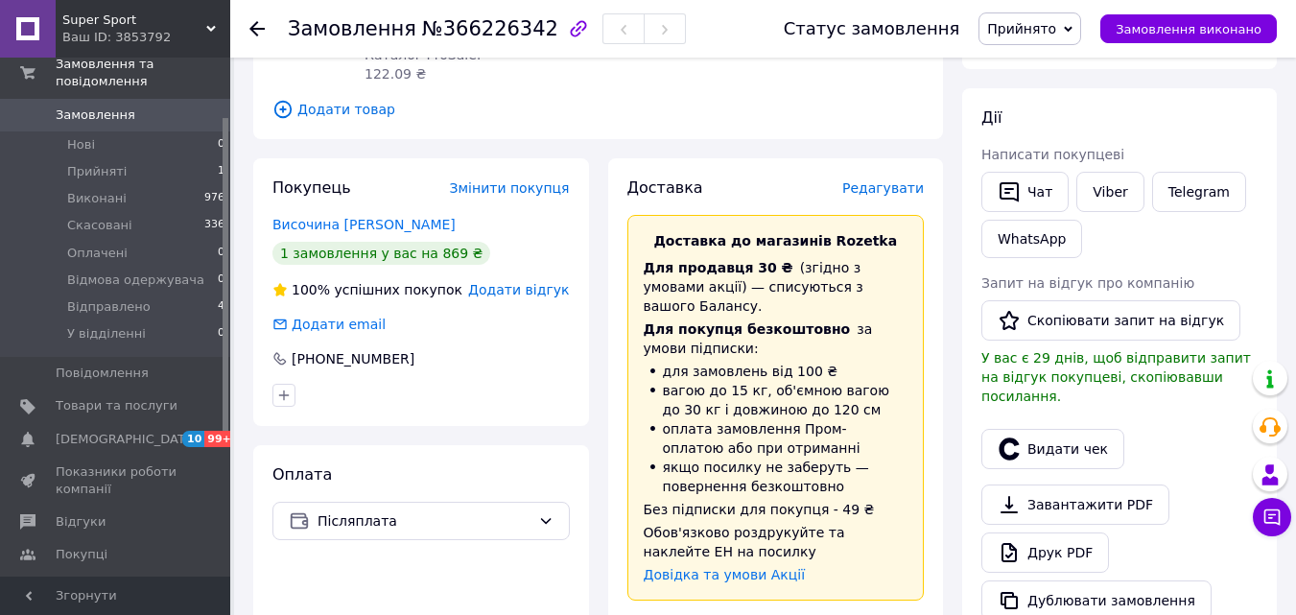
click at [901, 180] on span "Редагувати" at bounding box center [884, 187] width 82 height 15
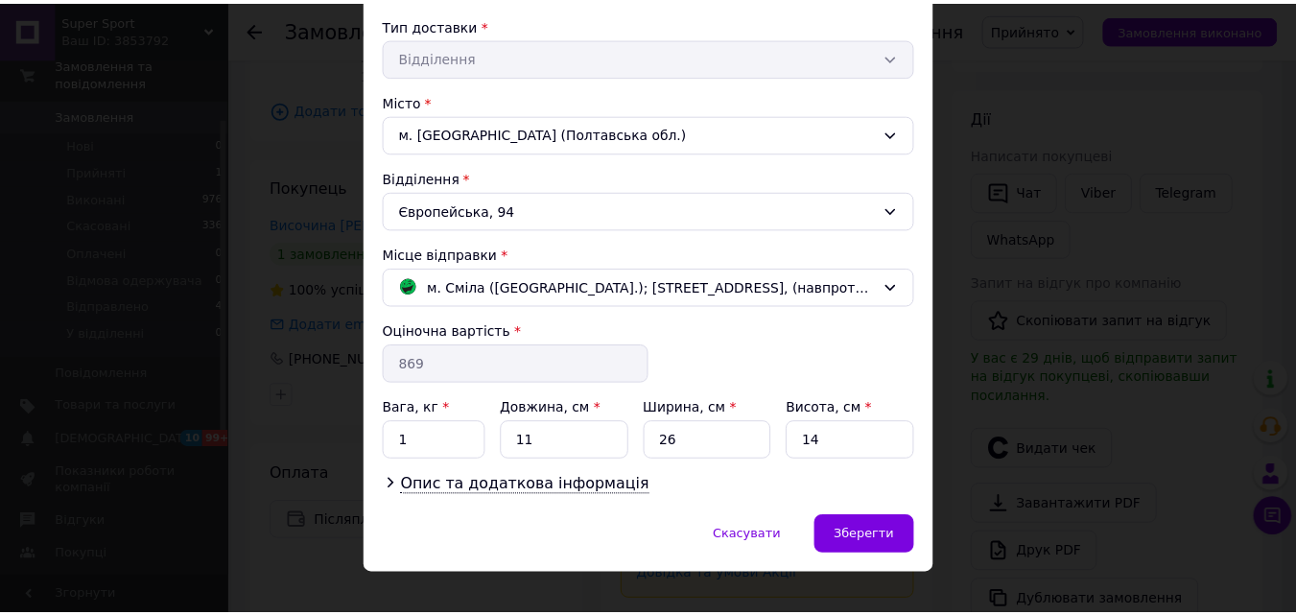
scroll to position [464, 0]
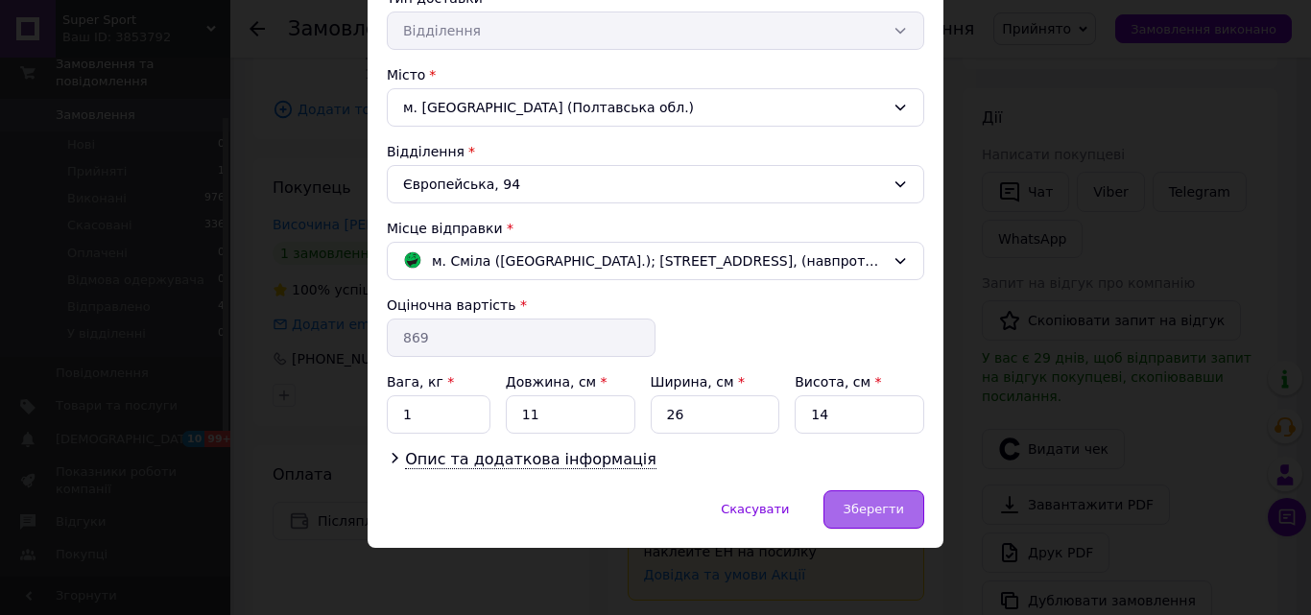
click at [870, 509] on span "Зберегти" at bounding box center [874, 509] width 60 height 14
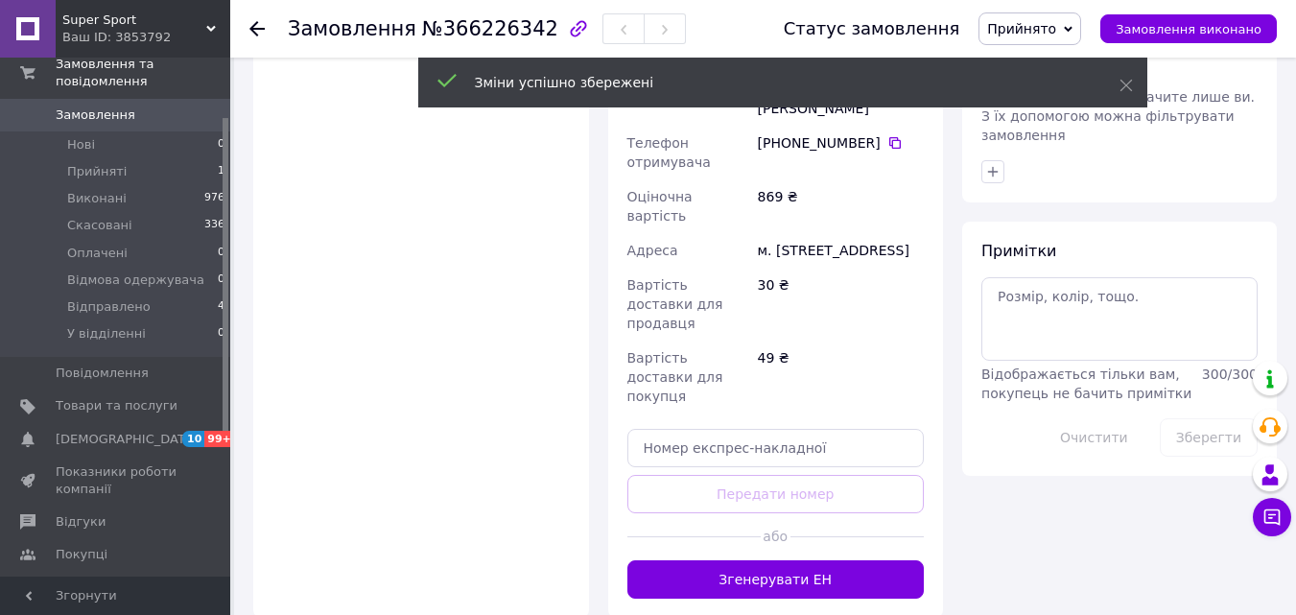
scroll to position [960, 0]
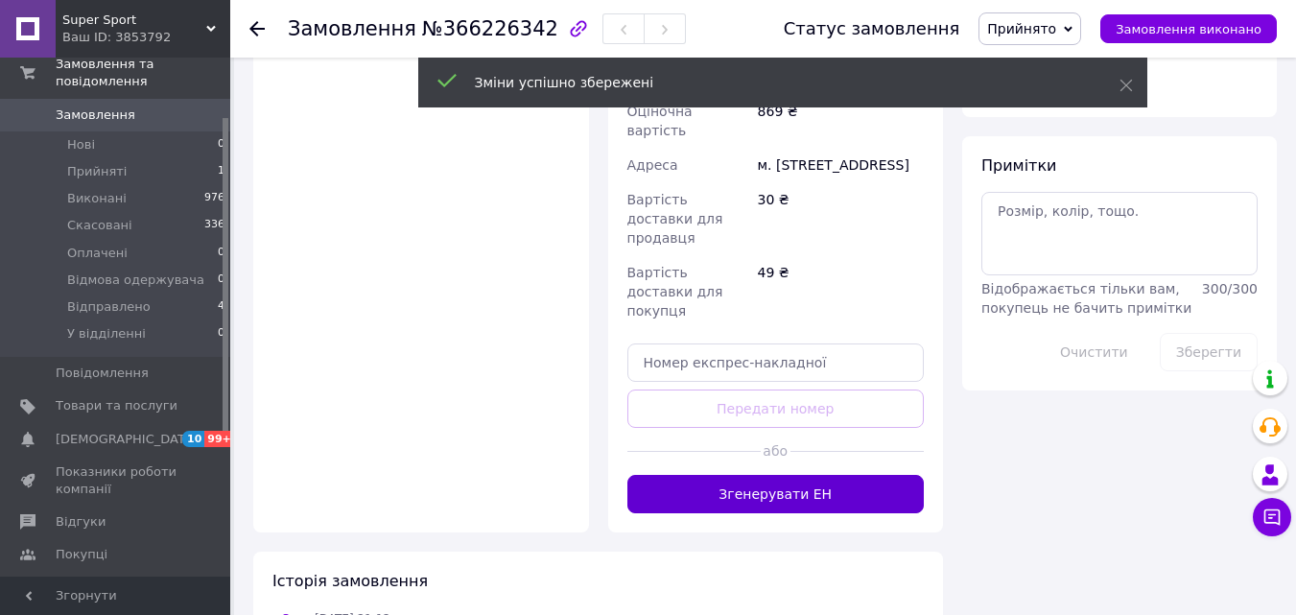
click at [795, 475] on button "Згенерувати ЕН" at bounding box center [776, 494] width 297 height 38
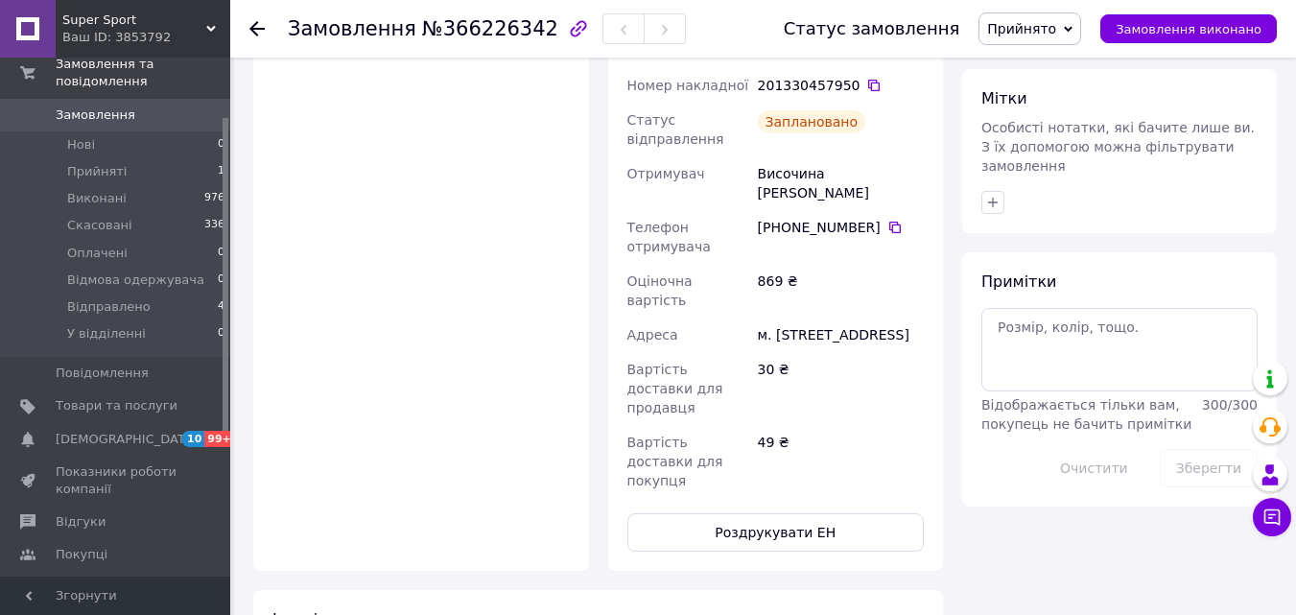
scroll to position [672, 0]
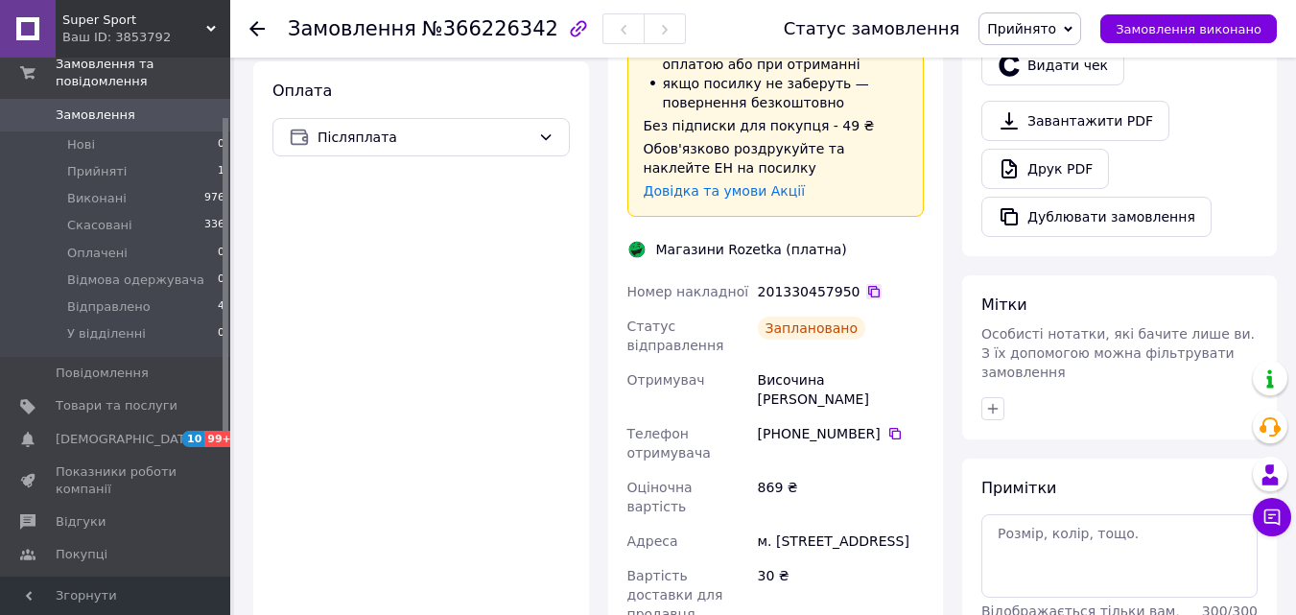
click at [867, 284] on icon at bounding box center [874, 291] width 15 height 15
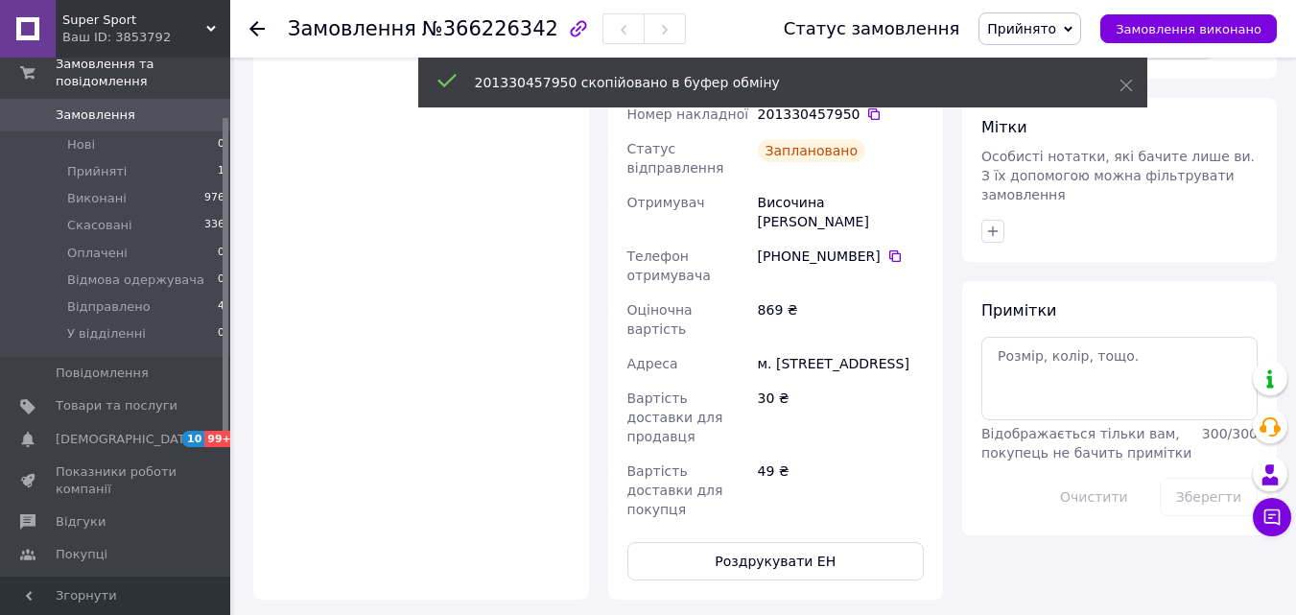
scroll to position [864, 0]
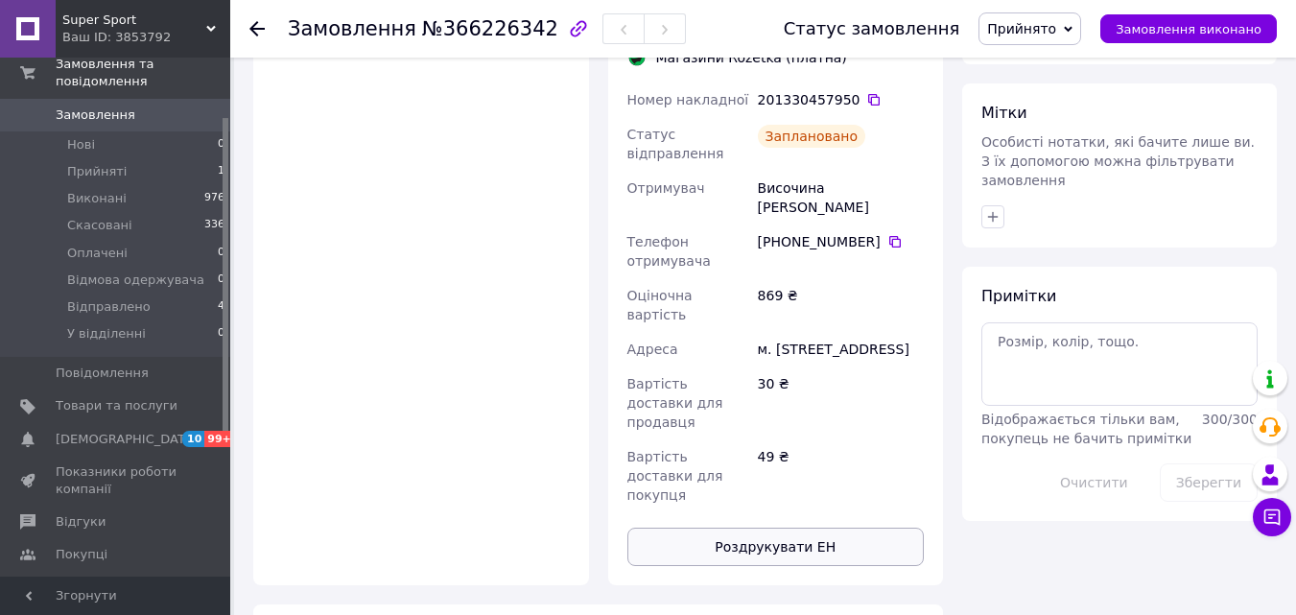
click at [777, 528] on button "Роздрукувати ЕН" at bounding box center [776, 547] width 297 height 38
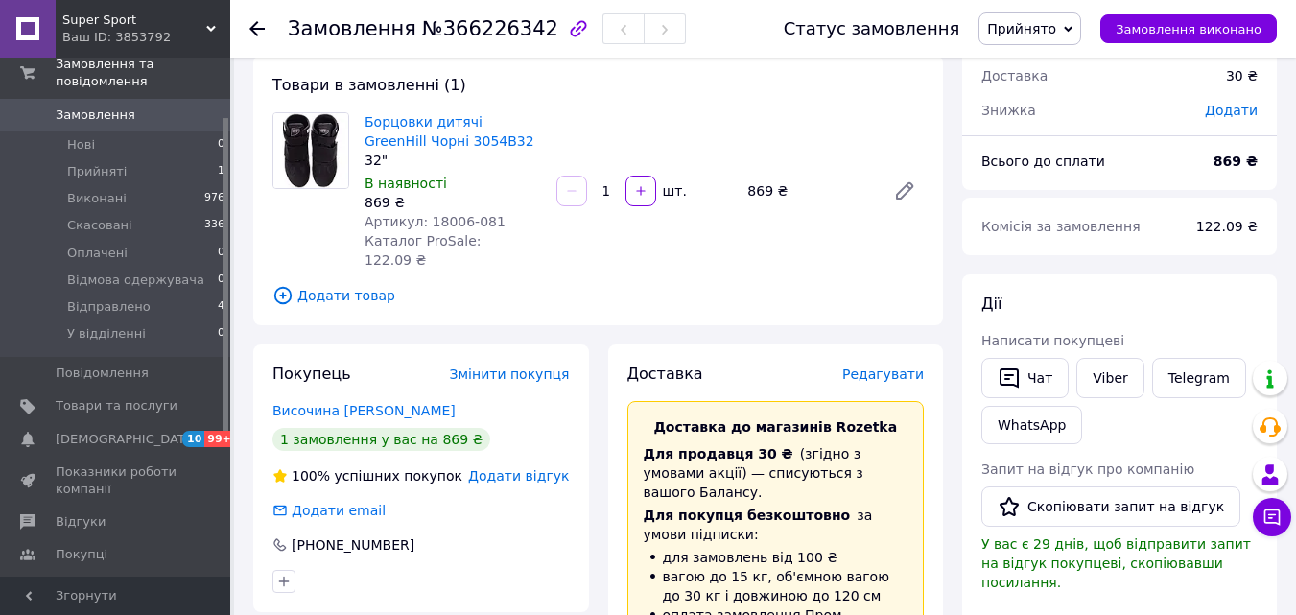
scroll to position [96, 0]
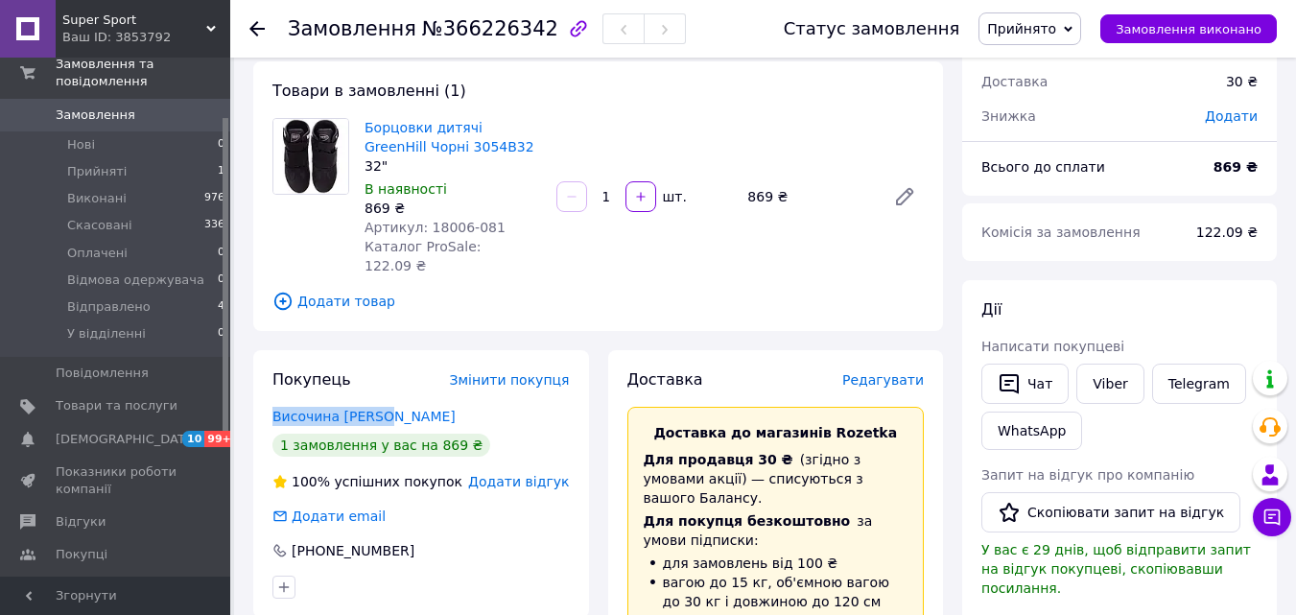
drag, startPoint x: 392, startPoint y: 402, endPoint x: 272, endPoint y: 399, distance: 120.9
click at [270, 399] on div "Покупець Змінити покупця Височина [PERSON_NAME] 1 замовлення у вас на 869 ₴ 100…" at bounding box center [421, 484] width 336 height 268
copy link "Височина [PERSON_NAME]"
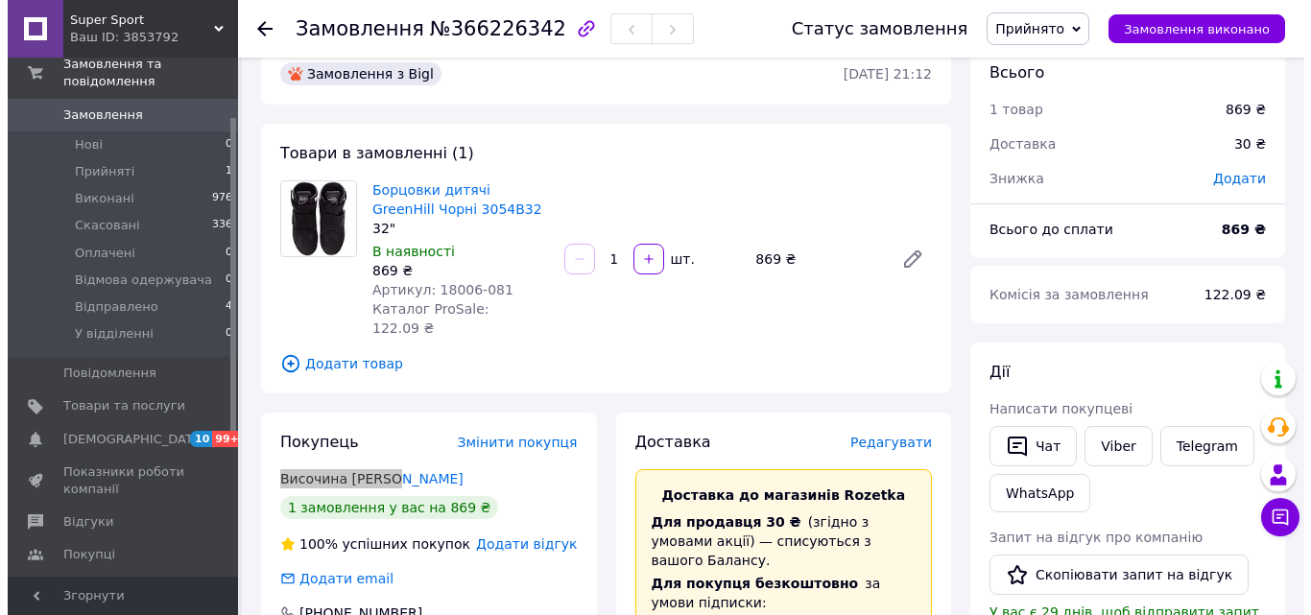
scroll to position [0, 0]
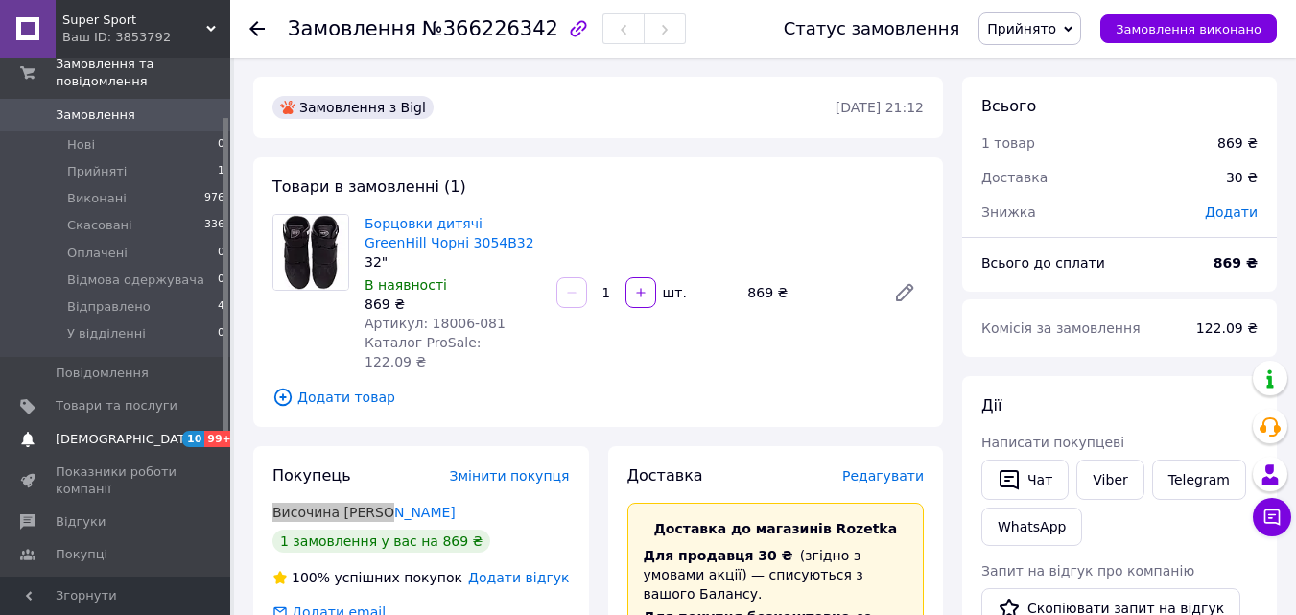
click at [95, 431] on span "[DEMOGRAPHIC_DATA]" at bounding box center [127, 439] width 142 height 17
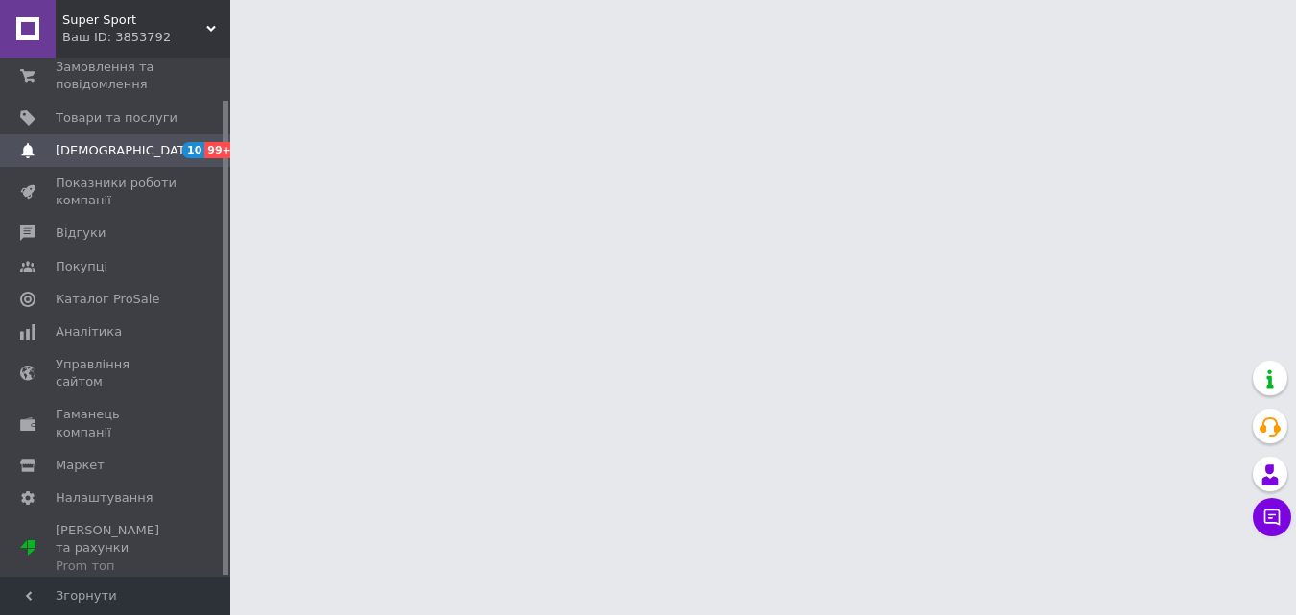
scroll to position [46, 0]
